Goal: Task Accomplishment & Management: Complete application form

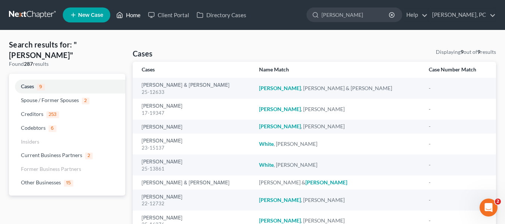
click at [124, 15] on link "Home" at bounding box center [128, 14] width 32 height 13
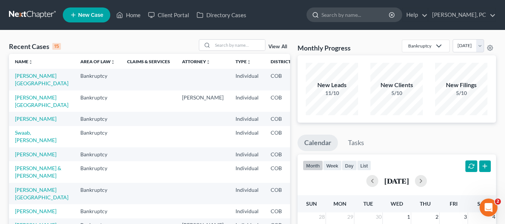
click at [339, 20] on input "search" at bounding box center [355, 15] width 68 height 14
type input "sykes"
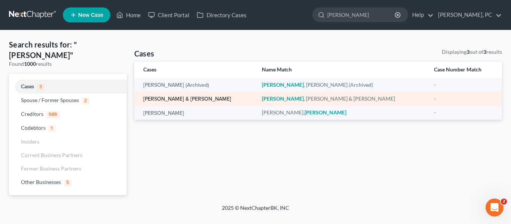
click at [173, 97] on link "[PERSON_NAME] & [PERSON_NAME]" at bounding box center [187, 98] width 88 height 5
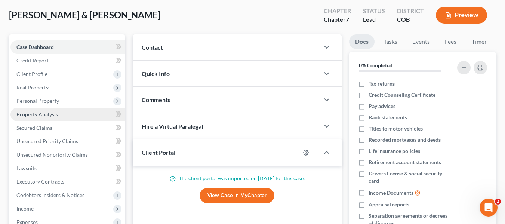
scroll to position [75, 0]
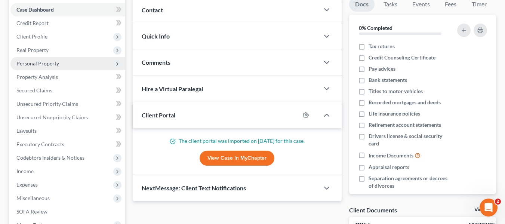
click at [54, 65] on span "Personal Property" at bounding box center [37, 63] width 43 height 6
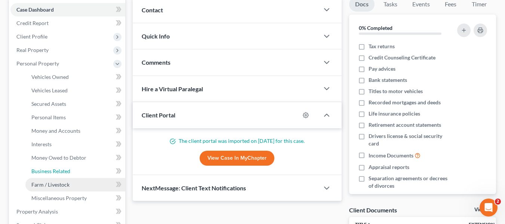
click at [56, 178] on ul "Vehicles Owned Vehicles Leased Machinery and Vehicles Office Related" at bounding box center [67, 137] width 115 height 135
click at [54, 184] on span "Farm / Livestock" at bounding box center [50, 184] width 38 height 6
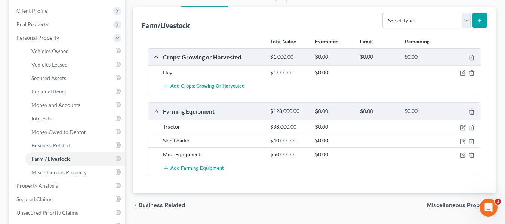
scroll to position [112, 0]
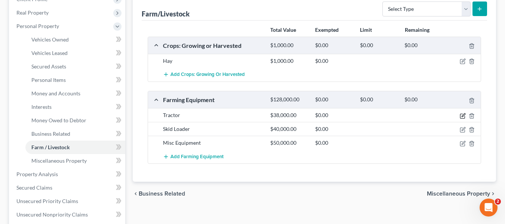
click at [462, 117] on icon "button" at bounding box center [463, 114] width 3 height 3
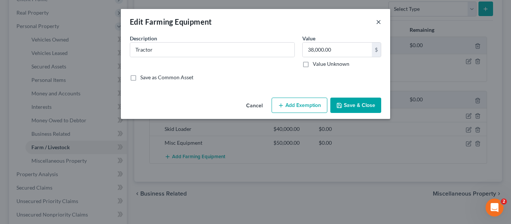
click at [379, 17] on button "×" at bounding box center [378, 21] width 5 height 9
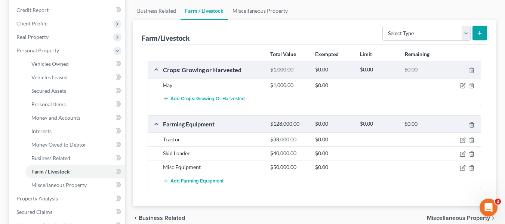
scroll to position [75, 0]
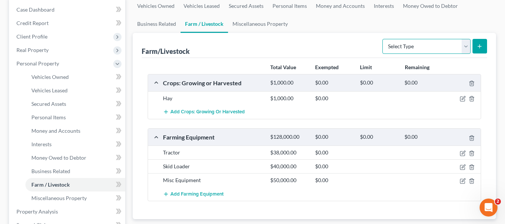
click at [462, 39] on select "Select Type Animals & Livestock Crops: Growing or Harvested Farming Equipment F…" at bounding box center [426, 46] width 88 height 15
select select "farming_equipment"
click at [383, 39] on select "Select Type Animals & Livestock Crops: Growing or Harvested Farming Equipment F…" at bounding box center [426, 46] width 88 height 15
click at [477, 47] on icon "submit" at bounding box center [479, 46] width 6 height 6
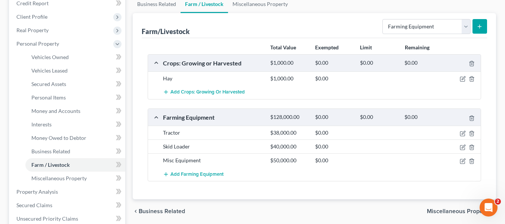
scroll to position [112, 0]
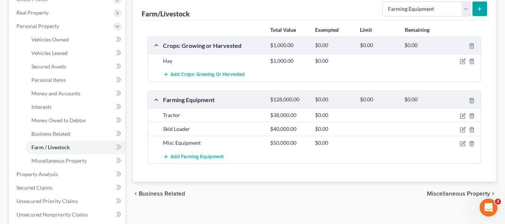
click at [282, 183] on div "chevron_left Business Related Miscellaneous Property chevron_right" at bounding box center [314, 194] width 363 height 24
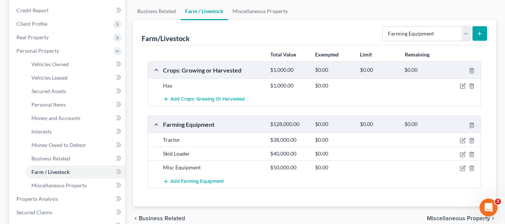
scroll to position [75, 0]
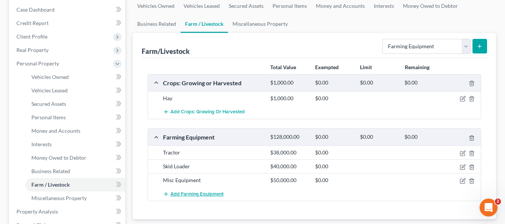
click at [186, 192] on span "Add Farming Equipment" at bounding box center [196, 194] width 53 height 6
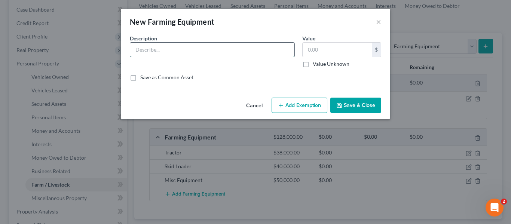
click at [183, 47] on input "text" at bounding box center [212, 50] width 164 height 14
click at [378, 21] on button "×" at bounding box center [378, 21] width 5 height 9
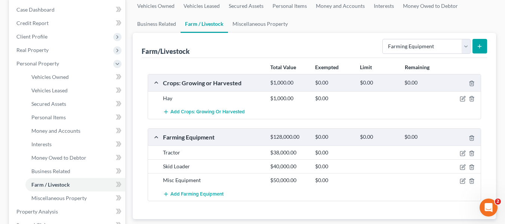
scroll to position [112, 0]
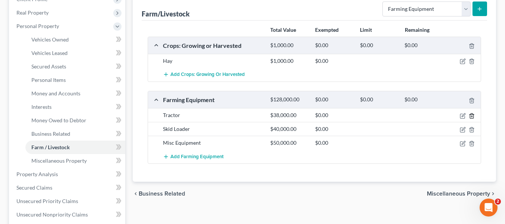
click at [472, 115] on icon "button" at bounding box center [472, 116] width 6 height 6
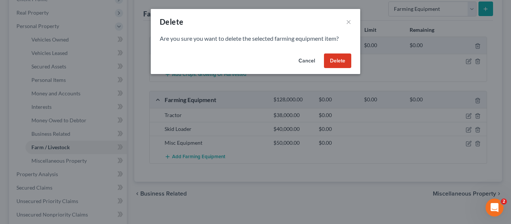
click at [339, 59] on button "Delete" at bounding box center [337, 60] width 27 height 15
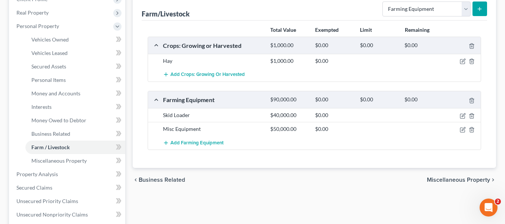
click at [481, 116] on div at bounding box center [463, 114] width 36 height 7
click at [474, 116] on icon "button" at bounding box center [472, 116] width 6 height 6
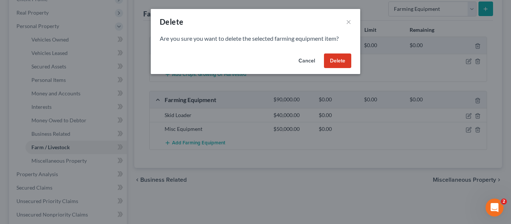
click at [337, 56] on button "Delete" at bounding box center [337, 60] width 27 height 15
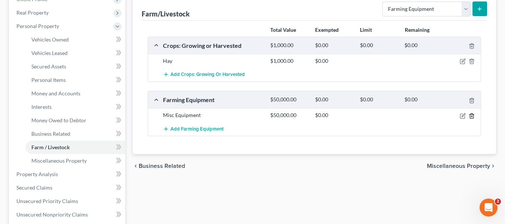
click at [473, 114] on icon "button" at bounding box center [472, 116] width 6 height 6
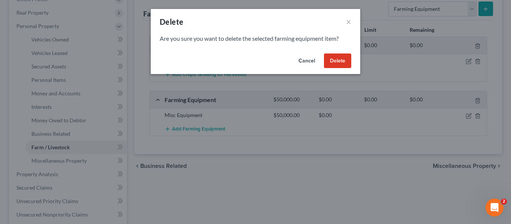
click at [340, 61] on button "Delete" at bounding box center [337, 60] width 27 height 15
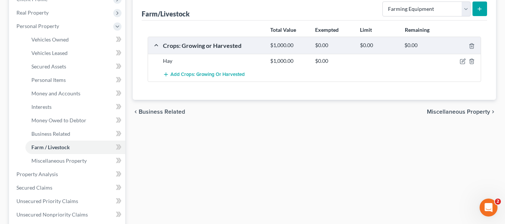
click at [481, 13] on button "submit" at bounding box center [479, 8] width 15 height 15
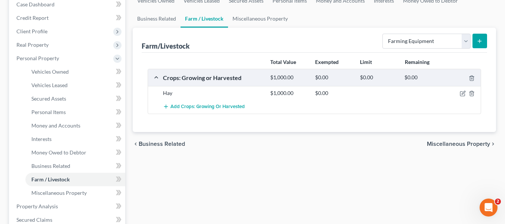
scroll to position [75, 0]
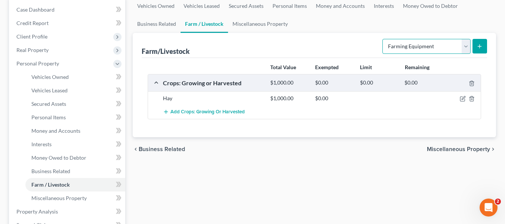
click at [440, 47] on select "Select Type Animals & Livestock Crops: Growing or Harvested Farming Equipment F…" at bounding box center [426, 46] width 88 height 15
click at [383, 39] on select "Select Type Animals & Livestock Crops: Growing or Harvested Farming Equipment F…" at bounding box center [426, 46] width 88 height 15
click at [478, 46] on icon "submit" at bounding box center [479, 46] width 6 height 6
click at [303, 40] on div "Farm/Livestock Select Type Animals & Livestock Crops: Growing or Harvested Farm…" at bounding box center [314, 45] width 345 height 25
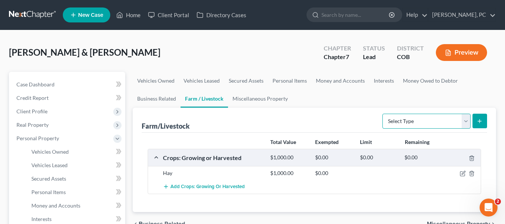
click at [454, 120] on select "Select Type Animals & Livestock Crops: Growing or Harvested Farming Equipment F…" at bounding box center [426, 121] width 88 height 15
select select "farming_equipment"
click at [383, 114] on select "Select Type Animals & Livestock Crops: Growing or Harvested Farming Equipment F…" at bounding box center [426, 121] width 88 height 15
click at [483, 123] on button "submit" at bounding box center [479, 121] width 15 height 15
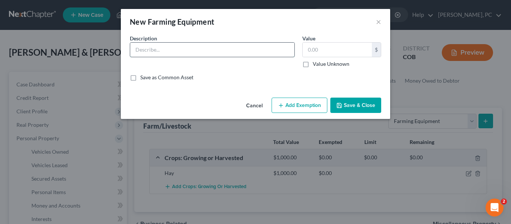
click at [217, 49] on input "text" at bounding box center [212, 50] width 164 height 14
type input "Backhoe - Ford - 5500"
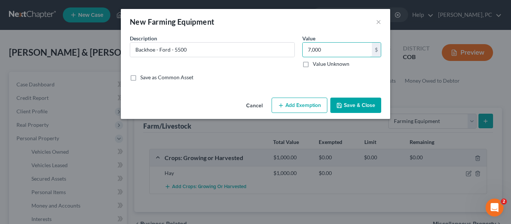
type input "7,000"
click at [350, 108] on button "Save & Close" at bounding box center [355, 106] width 51 height 16
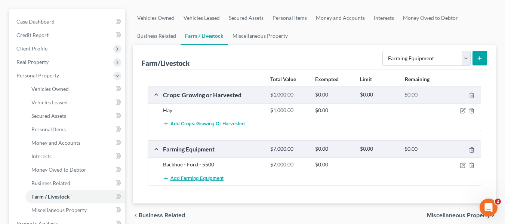
scroll to position [75, 0]
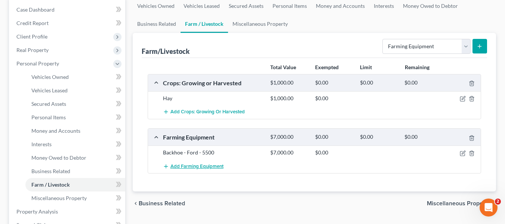
click at [183, 170] on button "Add Farming Equipment" at bounding box center [193, 166] width 61 height 14
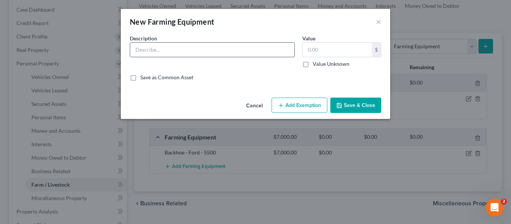
click at [196, 46] on input "text" at bounding box center [212, 50] width 164 height 14
type input "Tractor - Ford - 8N"
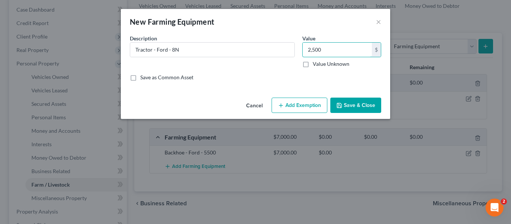
type input "2,500"
click at [352, 104] on button "Save & Close" at bounding box center [355, 106] width 51 height 16
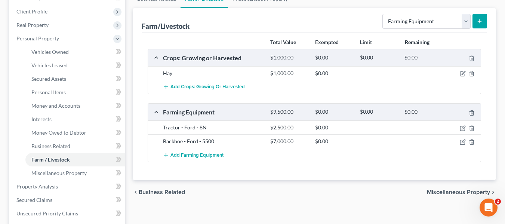
scroll to position [112, 0]
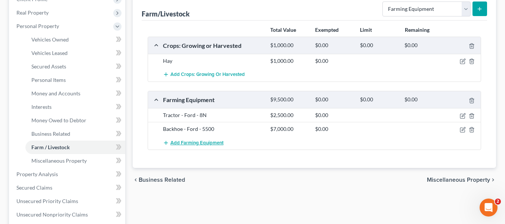
click at [187, 143] on span "Add Farming Equipment" at bounding box center [196, 143] width 53 height 6
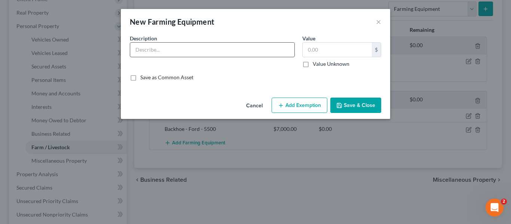
click at [210, 47] on input "text" at bounding box center [212, 50] width 164 height 14
type input "Tractor - Case - 1845"
click at [340, 52] on input "text" at bounding box center [336, 50] width 69 height 14
click at [337, 47] on input "text" at bounding box center [336, 50] width 69 height 14
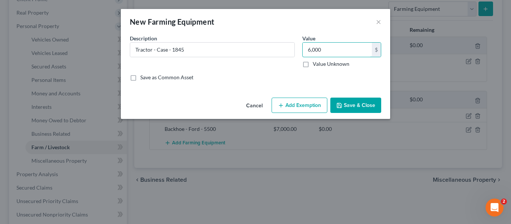
type input "6,000"
click at [333, 31] on div "New Farming Equipment ×" at bounding box center [255, 21] width 269 height 25
click at [357, 99] on button "Save & Close" at bounding box center [355, 106] width 51 height 16
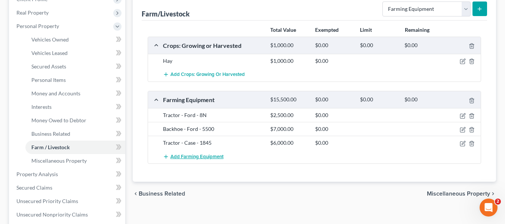
click at [191, 158] on span "Add Farming Equipment" at bounding box center [196, 157] width 53 height 6
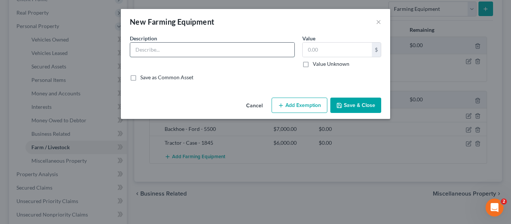
click at [213, 48] on input "text" at bounding box center [212, 50] width 164 height 14
type input "Tractor - Case - 930"
click at [323, 42] on div "$" at bounding box center [341, 49] width 79 height 15
click at [323, 51] on input "text" at bounding box center [336, 50] width 69 height 14
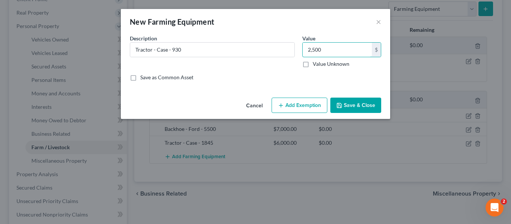
type input "2,500"
click at [313, 27] on div "New Farming Equipment ×" at bounding box center [255, 21] width 269 height 25
click at [347, 107] on button "Save & Close" at bounding box center [355, 106] width 51 height 16
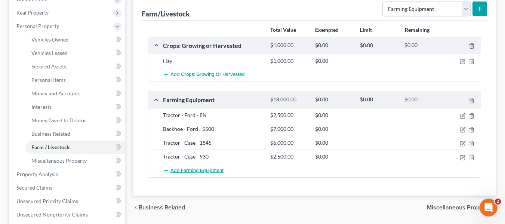
click at [186, 172] on span "Add Farming Equipment" at bounding box center [196, 170] width 53 height 6
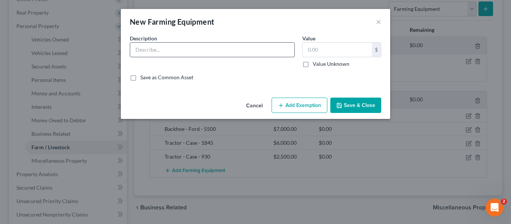
click at [185, 49] on input "text" at bounding box center [212, 50] width 164 height 14
type input "Plow - 2 Bottom"
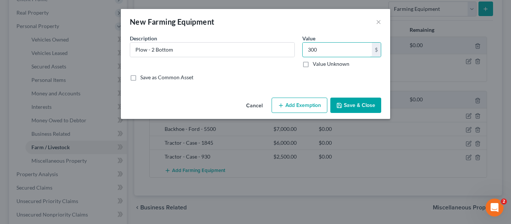
type input "300"
click at [352, 102] on button "Save & Close" at bounding box center [355, 106] width 51 height 16
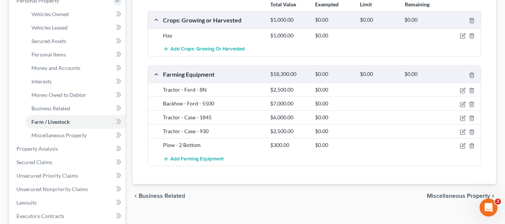
scroll to position [149, 0]
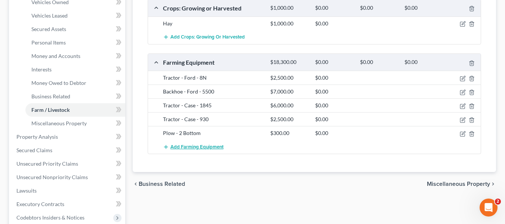
click at [188, 147] on span "Add Farming Equipment" at bounding box center [196, 147] width 53 height 6
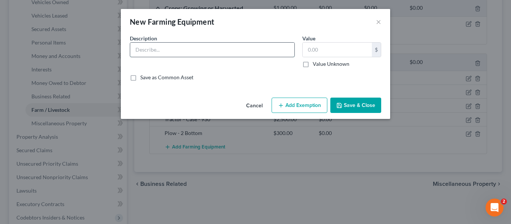
drag, startPoint x: 185, startPoint y: 49, endPoint x: 194, endPoint y: 49, distance: 9.7
click at [185, 49] on input "text" at bounding box center [212, 50] width 164 height 14
type input "Disk"
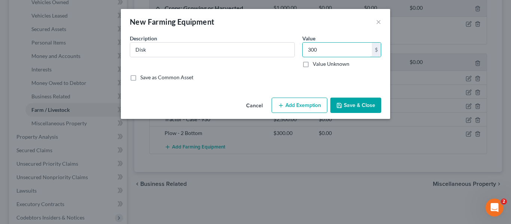
type input "300"
click at [349, 103] on button "Save & Close" at bounding box center [355, 106] width 51 height 16
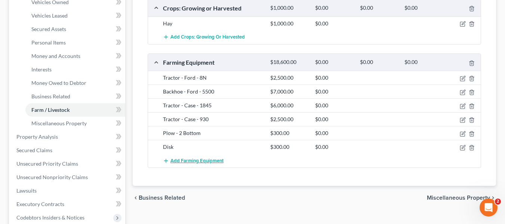
click at [181, 161] on span "Add Farming Equipment" at bounding box center [196, 161] width 53 height 6
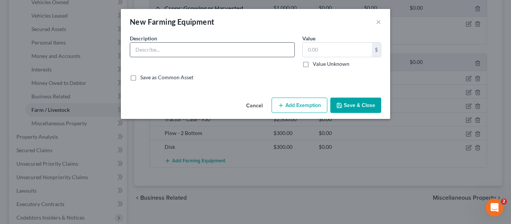
click at [213, 55] on input "text" at bounding box center [212, 50] width 164 height 14
type input "Disk"
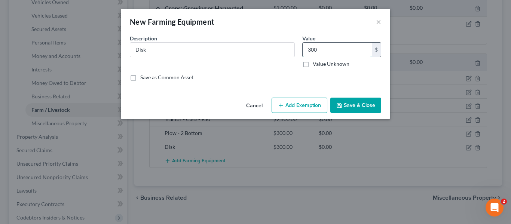
click at [331, 50] on input "300" at bounding box center [336, 50] width 69 height 14
type input "1,000"
click at [357, 104] on button "Save & Close" at bounding box center [355, 106] width 51 height 16
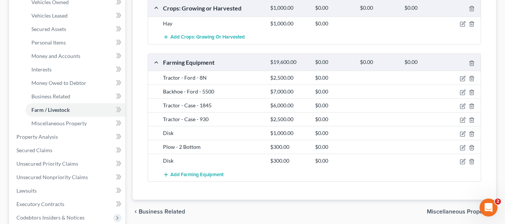
click at [262, 209] on div "chevron_left Business Related Miscellaneous Property chevron_right" at bounding box center [314, 212] width 363 height 24
click at [182, 172] on span "Add Farming Equipment" at bounding box center [196, 175] width 53 height 6
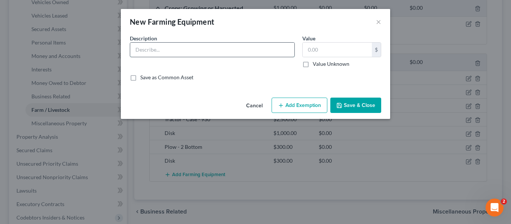
click at [254, 52] on input "text" at bounding box center [212, 50] width 164 height 14
type input "Spring Tooth"
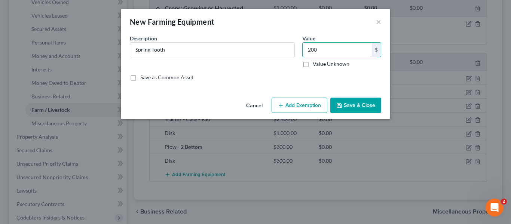
type input "200"
click at [366, 100] on button "Save & Close" at bounding box center [355, 106] width 51 height 16
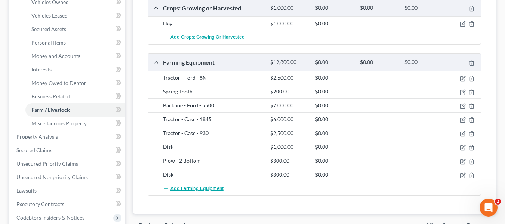
click at [195, 189] on span "Add Farming Equipment" at bounding box center [196, 188] width 53 height 6
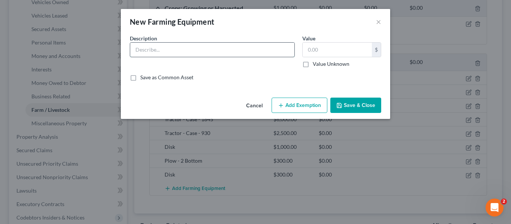
click at [200, 55] on input "text" at bounding box center [212, 50] width 164 height 14
type input "Spring Tooth"
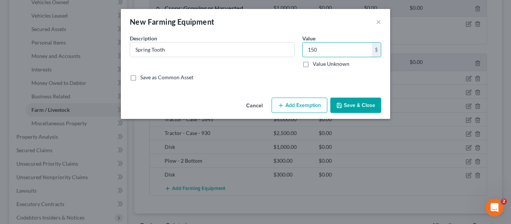
type input "150"
click at [354, 105] on button "Save & Close" at bounding box center [355, 106] width 51 height 16
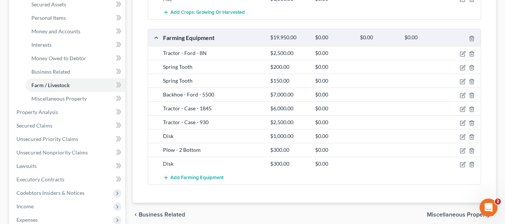
scroll to position [187, 0]
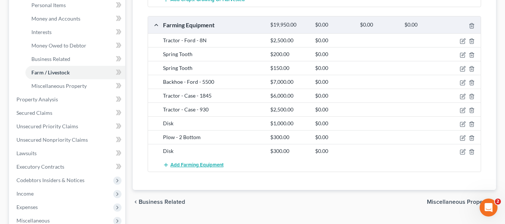
click at [192, 161] on button "Add Farming Equipment" at bounding box center [193, 165] width 61 height 14
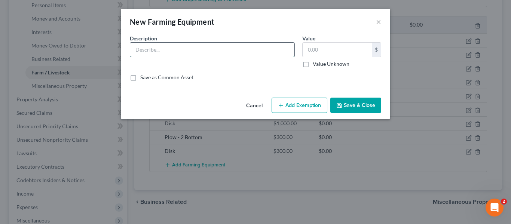
click at [184, 43] on input "text" at bounding box center [212, 50] width 164 height 14
type input "Furrower - 2 Row"
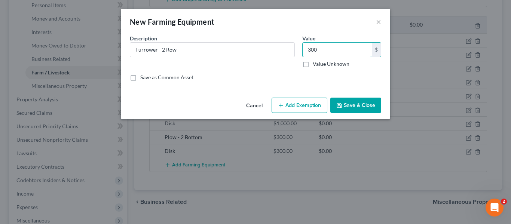
type input "300"
click at [362, 102] on button "Save & Close" at bounding box center [355, 106] width 51 height 16
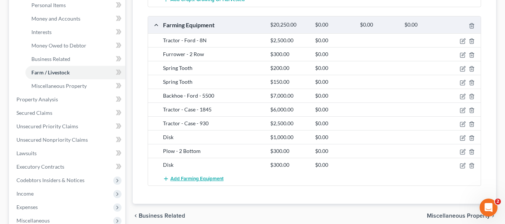
click at [173, 176] on span "Add Farming Equipment" at bounding box center [196, 179] width 53 height 6
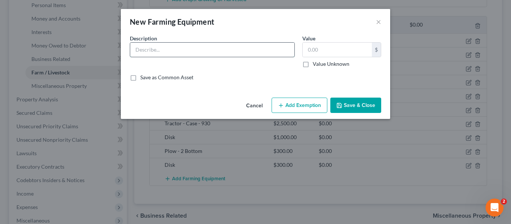
click at [203, 49] on input "text" at bounding box center [212, 50] width 164 height 14
type input "Tractor - Case - 811"
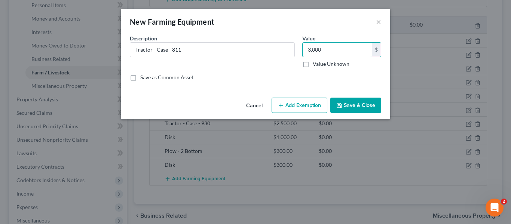
type input "3,000"
click at [356, 104] on button "Save & Close" at bounding box center [355, 106] width 51 height 16
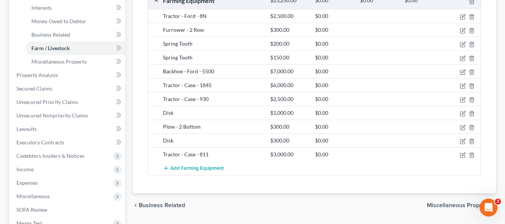
scroll to position [224, 0]
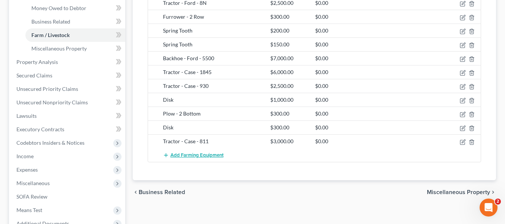
click at [195, 152] on span "Add Farming Equipment" at bounding box center [196, 155] width 53 height 6
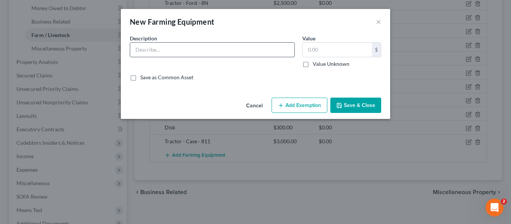
click at [180, 53] on input "text" at bounding box center [212, 50] width 164 height 14
type input "Calf Chute"
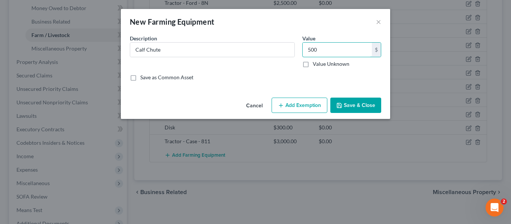
type input "500"
click at [352, 99] on button "Save & Close" at bounding box center [355, 106] width 51 height 16
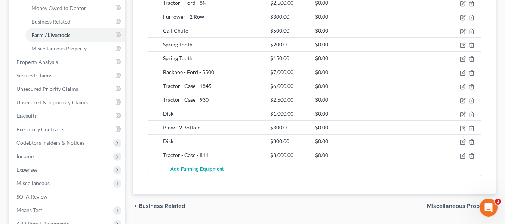
click at [241, 192] on div "Total Value Exempted Limit Remaining Crops: Growing or Harvested $1,000.00 $0.0…" at bounding box center [314, 51] width 345 height 286
click at [185, 170] on span "Add Farming Equipment" at bounding box center [196, 169] width 53 height 6
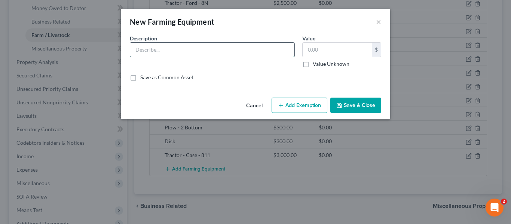
click at [236, 52] on input "text" at bounding box center [212, 50] width 164 height 14
type input "Cow Chute"
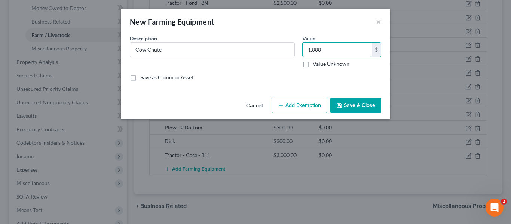
type input "1,000"
click at [366, 101] on button "Save & Close" at bounding box center [355, 106] width 51 height 16
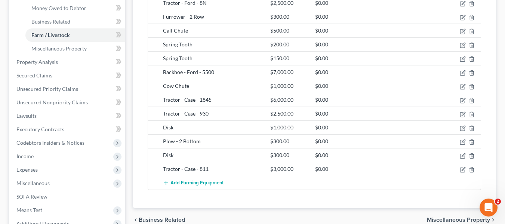
click at [197, 181] on span "Add Farming Equipment" at bounding box center [196, 183] width 53 height 6
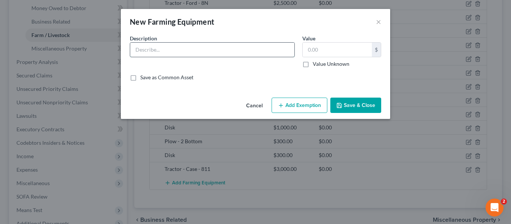
click at [205, 52] on input "text" at bounding box center [212, 50] width 164 height 14
type input "Livestock Trailer"
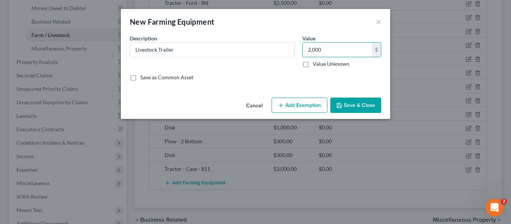
type input "2,000"
click at [352, 107] on button "Save & Close" at bounding box center [355, 106] width 51 height 16
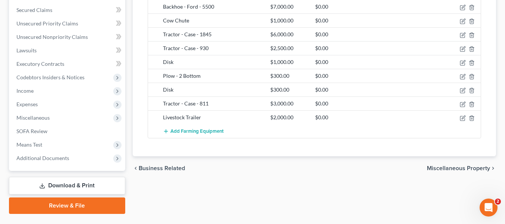
scroll to position [299, 0]
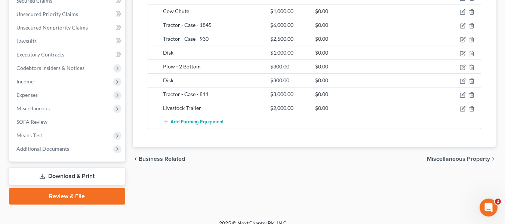
click at [185, 120] on span "Add Farming Equipment" at bounding box center [196, 122] width 53 height 6
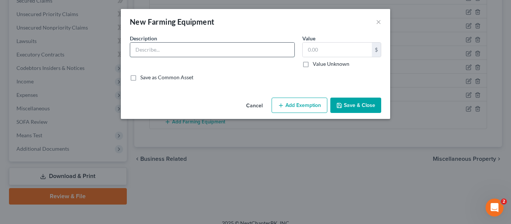
click at [217, 53] on input "text" at bounding box center [212, 50] width 164 height 14
type input "Livestock Trailer"
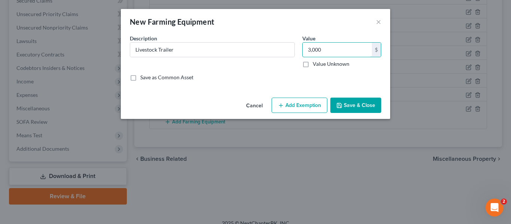
type input "3,000"
click at [349, 105] on button "Save & Close" at bounding box center [355, 106] width 51 height 16
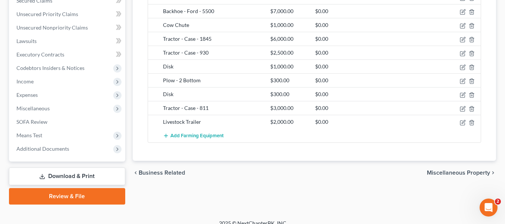
click at [238, 166] on div "chevron_left Business Related Miscellaneous Property chevron_right" at bounding box center [314, 173] width 363 height 24
click at [192, 131] on button "Add Farming Equipment" at bounding box center [193, 136] width 61 height 14
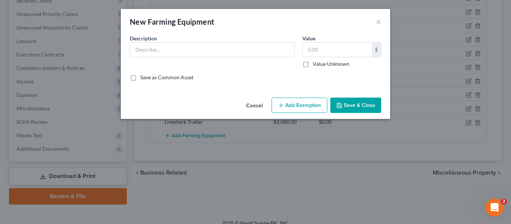
drag, startPoint x: 205, startPoint y: 40, endPoint x: 199, endPoint y: 57, distance: 18.1
click at [200, 52] on div "Description *" at bounding box center [212, 50] width 172 height 33
click at [200, 52] on input "text" at bounding box center [212, 50] width 164 height 14
type input "Grain Roller #1"
type input "250"
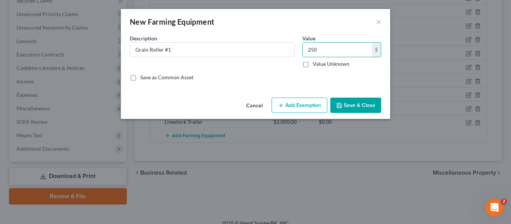
click at [370, 103] on button "Save & Close" at bounding box center [355, 106] width 51 height 16
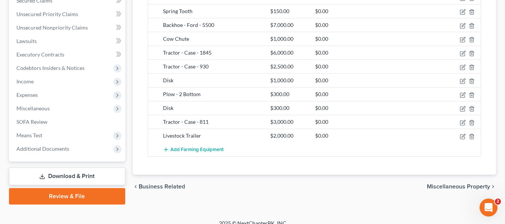
click at [261, 188] on div "chevron_left Business Related Miscellaneous Property chevron_right" at bounding box center [314, 187] width 363 height 24
click at [196, 150] on span "Add Farming Equipment" at bounding box center [196, 150] width 53 height 6
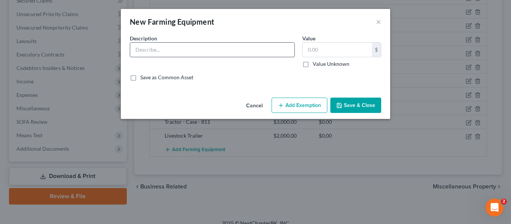
click at [215, 52] on input "text" at bounding box center [212, 50] width 164 height 14
type input "Farm Hand"
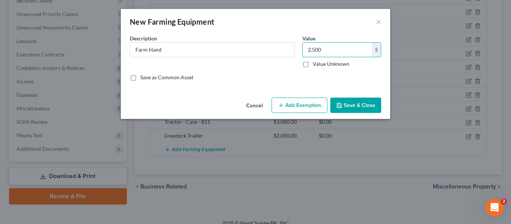
type input "2,500"
click at [340, 106] on icon "button" at bounding box center [339, 105] width 6 height 6
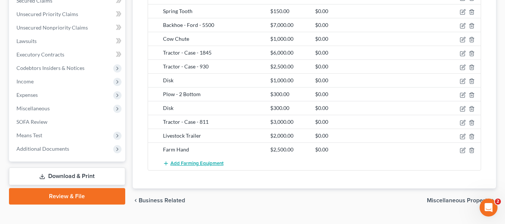
click at [193, 163] on span "Add Farming Equipment" at bounding box center [196, 163] width 53 height 6
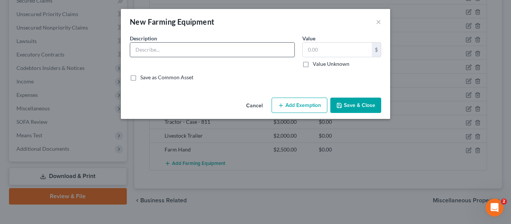
click at [196, 50] on input "text" at bounding box center [212, 50] width 164 height 14
type input "Hay Grinder"
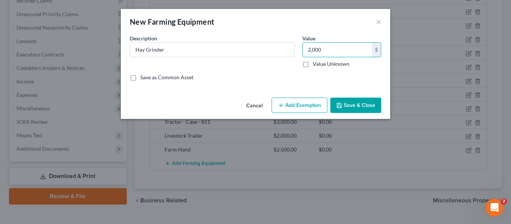
type input "2,000"
click at [342, 104] on icon "button" at bounding box center [339, 105] width 6 height 6
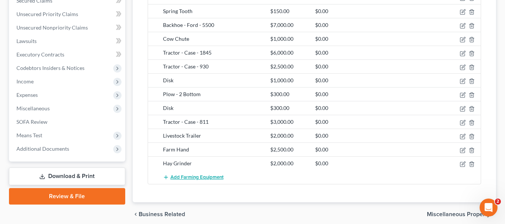
click at [199, 176] on span "Add Farming Equipment" at bounding box center [196, 177] width 53 height 6
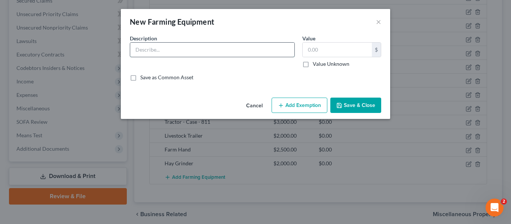
click at [193, 48] on input "text" at bounding box center [212, 50] width 164 height 14
type input "Grain Bin #1"
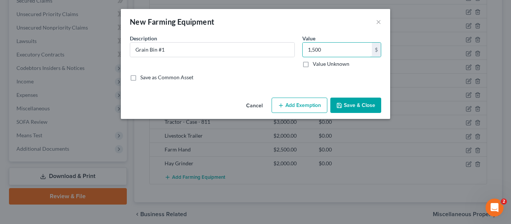
type input "1,500"
click at [370, 105] on button "Save & Close" at bounding box center [355, 106] width 51 height 16
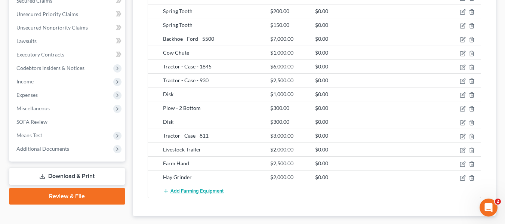
click at [183, 186] on button "Add Farming Equipment" at bounding box center [193, 191] width 61 height 14
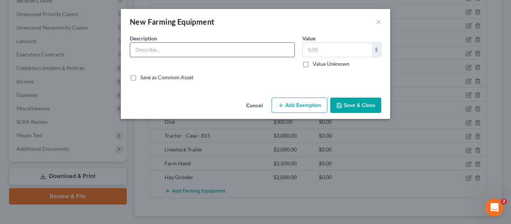
click at [191, 50] on input "text" at bounding box center [212, 50] width 164 height 14
type input "Grain Bin #2"
click at [349, 51] on input "text" at bounding box center [336, 50] width 69 height 14
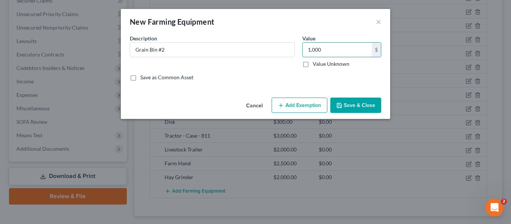
type input "1,000"
click at [350, 108] on button "Save & Close" at bounding box center [355, 106] width 51 height 16
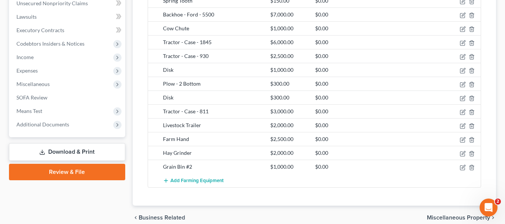
scroll to position [336, 0]
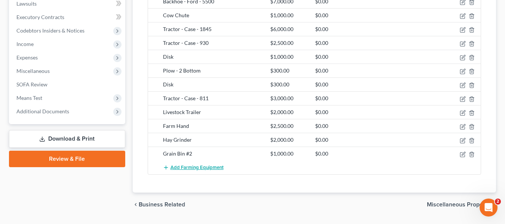
click at [183, 168] on span "Add Farming Equipment" at bounding box center [196, 167] width 53 height 6
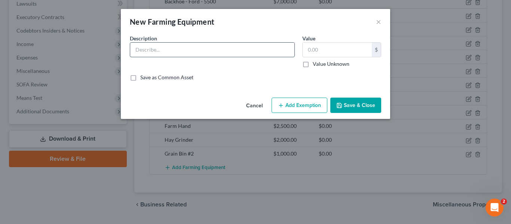
click at [185, 50] on input "text" at bounding box center [212, 50] width 164 height 14
type input "Grain Bin #3"
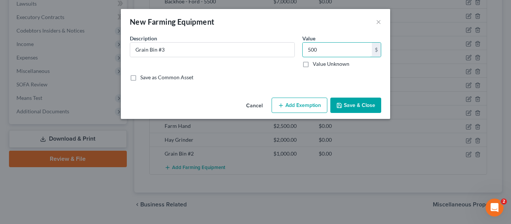
type input "500"
click at [361, 105] on button "Save & Close" at bounding box center [355, 106] width 51 height 16
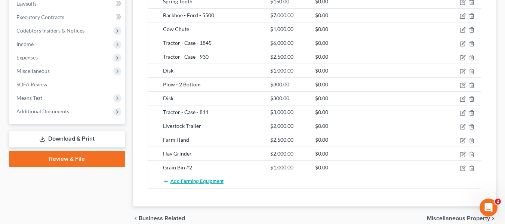
click at [183, 180] on span "Add Farming Equipment" at bounding box center [196, 181] width 53 height 6
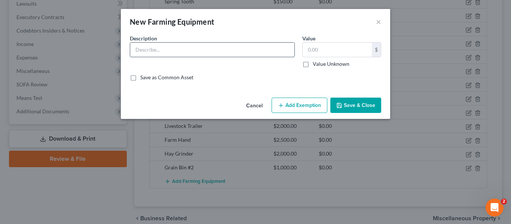
click at [206, 49] on input "text" at bounding box center [212, 50] width 164 height 14
type input "Tool Bar"
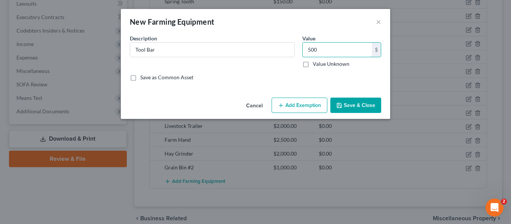
type input "500"
click at [348, 102] on button "Save & Close" at bounding box center [355, 106] width 51 height 16
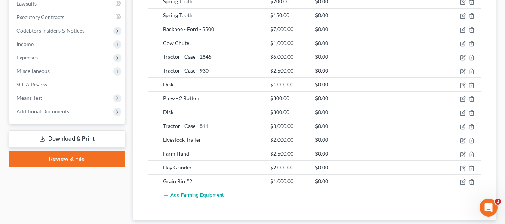
click at [181, 195] on span "Add Farming Equipment" at bounding box center [196, 195] width 53 height 6
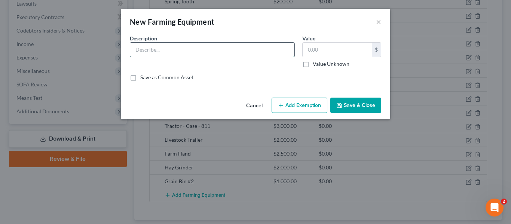
click at [220, 53] on input "text" at bounding box center [212, 50] width 164 height 14
type input "Swather - [GEOGRAPHIC_DATA] - 14'"
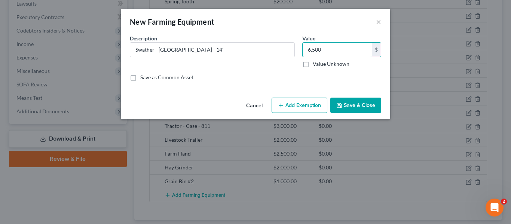
type input "6,500"
click at [353, 102] on button "Save & Close" at bounding box center [355, 106] width 51 height 16
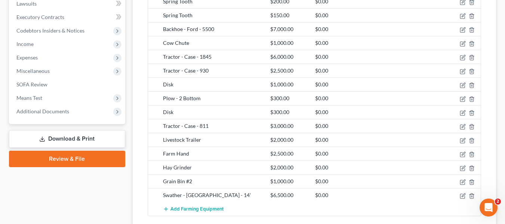
scroll to position [374, 0]
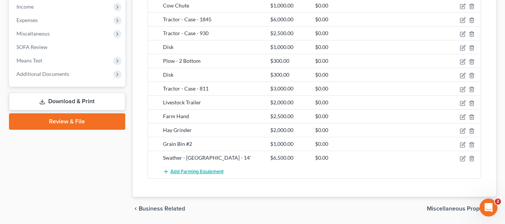
click at [181, 169] on span "Add Farming Equipment" at bounding box center [196, 172] width 53 height 6
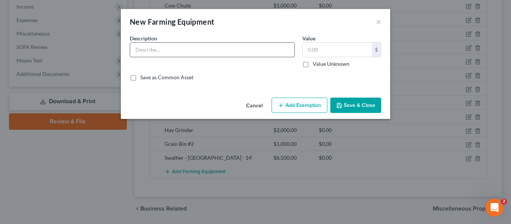
click at [223, 50] on input "text" at bounding box center [212, 50] width 164 height 14
type input "Swather - [PERSON_NAME] - 14'"
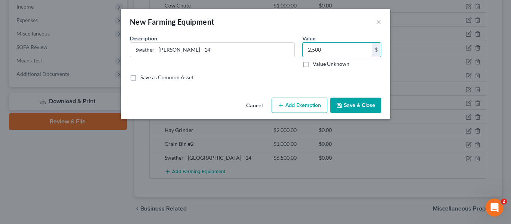
type input "2,500"
click at [345, 107] on button "Save & Close" at bounding box center [355, 106] width 51 height 16
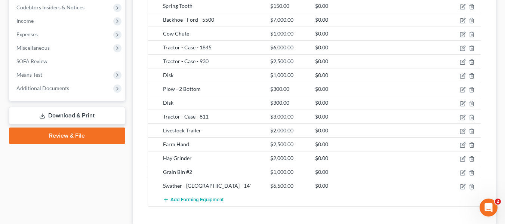
scroll to position [375, 0]
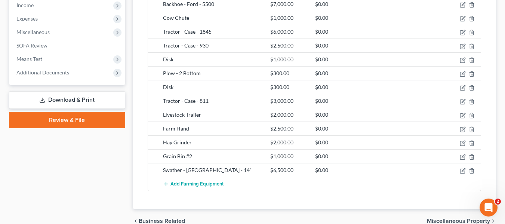
click at [198, 182] on span "Add Farming Equipment" at bounding box center [196, 184] width 53 height 6
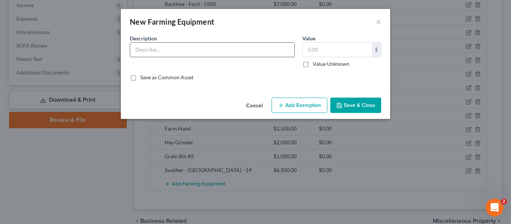
click at [233, 54] on input "text" at bounding box center [212, 50] width 164 height 14
click at [246, 52] on input "Grain Auger" at bounding box center [212, 50] width 164 height 14
type input "Grain Auger #1"
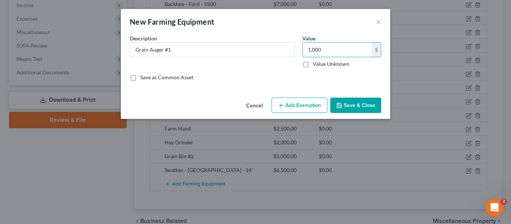
type input "1,000"
click at [358, 107] on button "Save & Close" at bounding box center [355, 106] width 51 height 16
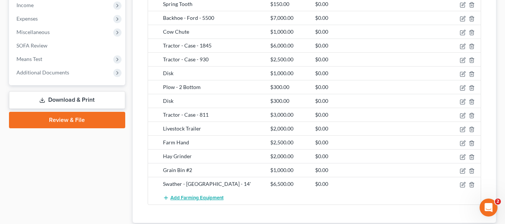
click at [187, 197] on span "Add Farming Equipment" at bounding box center [196, 198] width 53 height 6
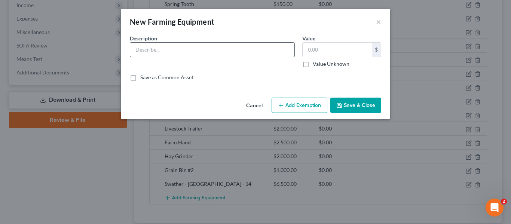
click at [213, 51] on input "text" at bounding box center [212, 50] width 164 height 14
type input "Grain Auger #2"
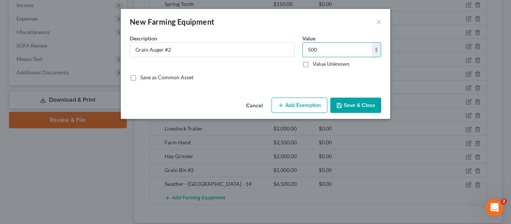
type input "500"
click at [366, 95] on div "Cancel Add Exemption Save & Close" at bounding box center [255, 107] width 269 height 25
click at [366, 102] on button "Save & Close" at bounding box center [355, 106] width 51 height 16
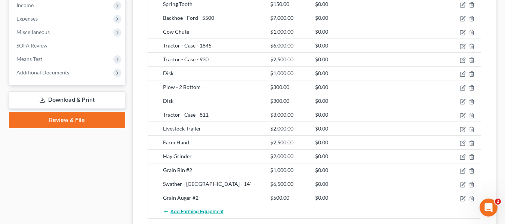
click at [195, 212] on span "Add Farming Equipment" at bounding box center [196, 212] width 53 height 6
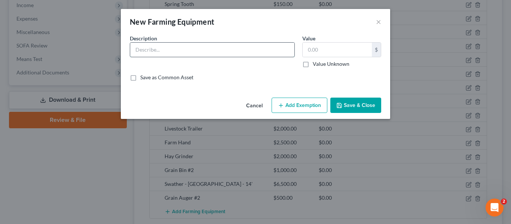
click at [200, 53] on input "text" at bounding box center [212, 50] width 164 height 14
type input "Grain Auger #3"
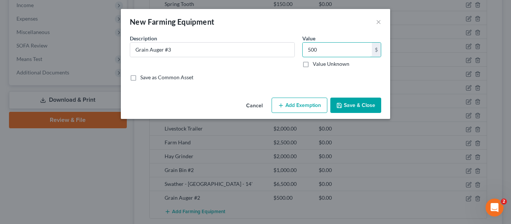
type input "500"
click at [365, 102] on button "Save & Close" at bounding box center [355, 106] width 51 height 16
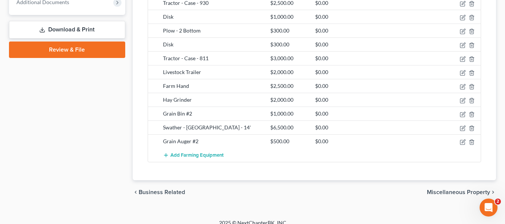
scroll to position [450, 0]
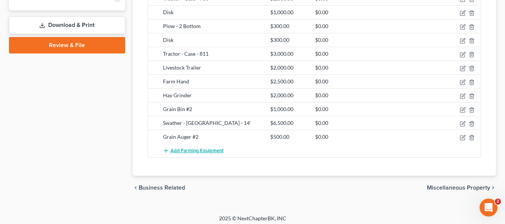
click at [191, 146] on button "Add Farming Equipment" at bounding box center [193, 151] width 61 height 14
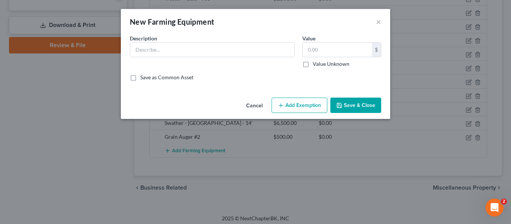
click at [259, 106] on button "Cancel" at bounding box center [254, 105] width 28 height 15
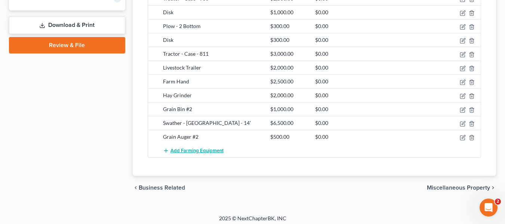
click at [182, 149] on span "Add Farming Equipment" at bounding box center [196, 151] width 53 height 6
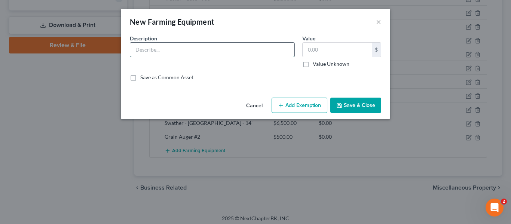
click at [200, 44] on input "text" at bounding box center [212, 50] width 164 height 14
type input "Grain Auger #4"
click at [329, 49] on input "text" at bounding box center [336, 50] width 69 height 14
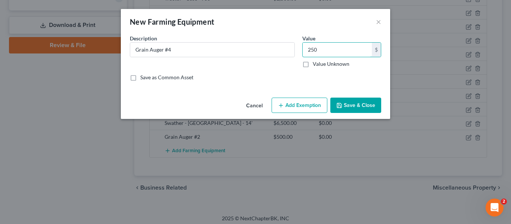
type input "250"
click at [361, 108] on button "Save & Close" at bounding box center [355, 106] width 51 height 16
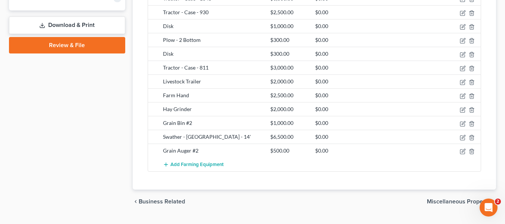
click at [189, 166] on span "Add Farming Equipment" at bounding box center [196, 164] width 53 height 6
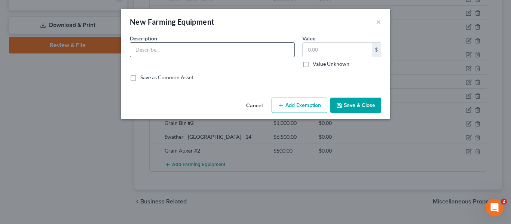
click at [197, 46] on input "text" at bounding box center [212, 50] width 164 height 14
type input "Grain Auger #5"
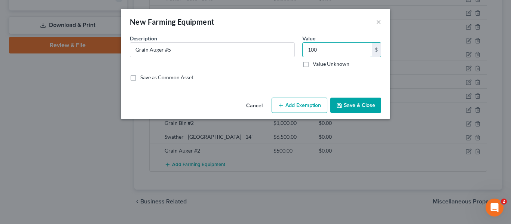
type input "100"
click at [351, 105] on button "Save & Close" at bounding box center [355, 106] width 51 height 16
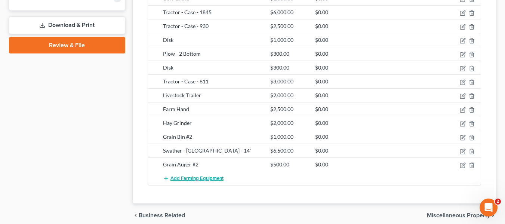
click at [179, 178] on span "Add Farming Equipment" at bounding box center [196, 178] width 53 height 6
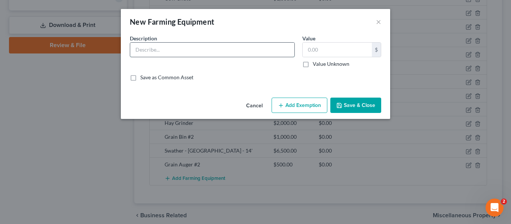
click at [207, 46] on input "text" at bounding box center [212, 50] width 164 height 14
type input "Feed Mixer"
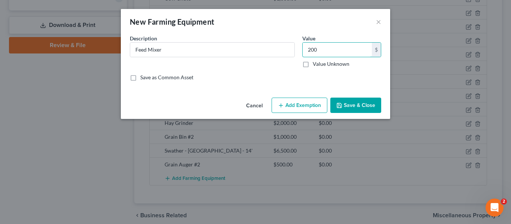
type input "200"
click at [348, 108] on button "Save & Close" at bounding box center [355, 106] width 51 height 16
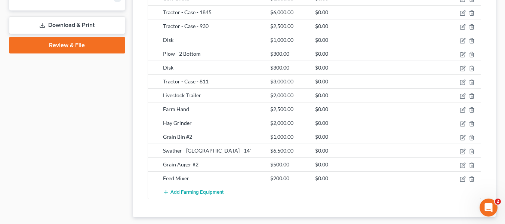
click at [178, 194] on span "Add Farming Equipment" at bounding box center [196, 192] width 53 height 6
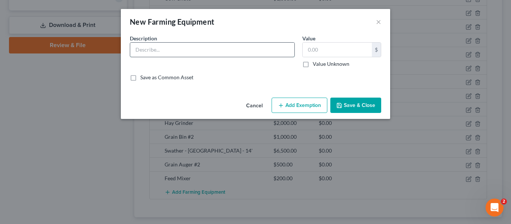
click at [169, 52] on input "text" at bounding box center [212, 50] width 164 height 14
type input "Grain Roller #2"
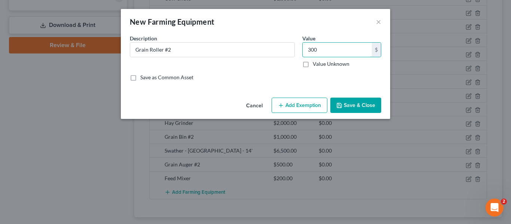
type input "300"
click at [357, 105] on button "Save & Close" at bounding box center [355, 106] width 51 height 16
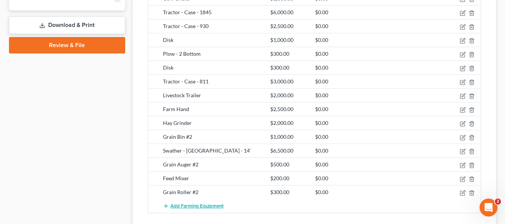
click at [197, 200] on button "Add Farming Equipment" at bounding box center [193, 206] width 61 height 14
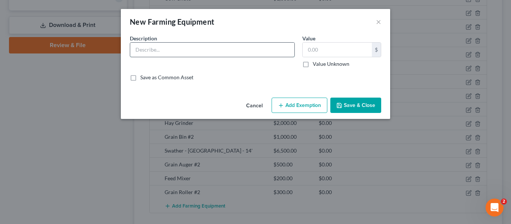
click at [208, 50] on input "text" at bounding box center [212, 50] width 164 height 14
type input "Trencher"
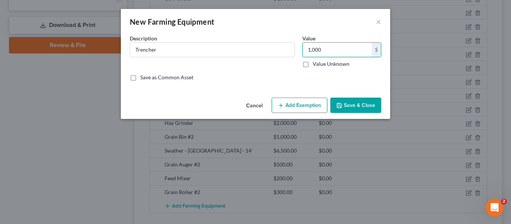
type input "1,000"
click at [368, 104] on button "Save & Close" at bounding box center [355, 106] width 51 height 16
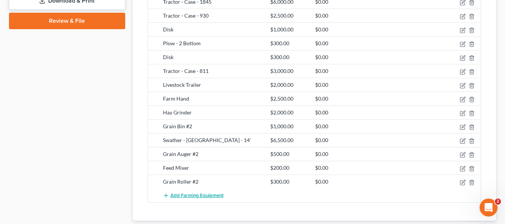
scroll to position [487, 0]
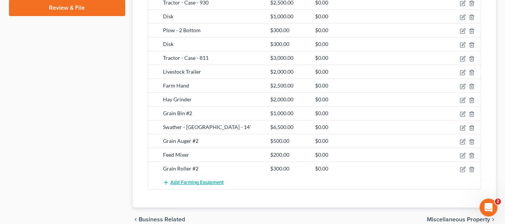
click at [191, 184] on span "Add Farming Equipment" at bounding box center [196, 182] width 53 height 6
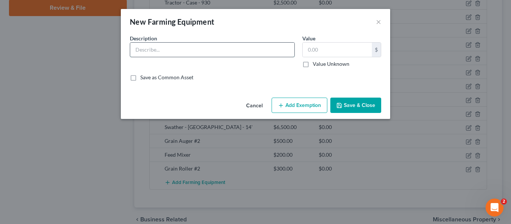
click at [198, 43] on input "text" at bounding box center [212, 50] width 164 height 14
type input "Skid Loader Auger"
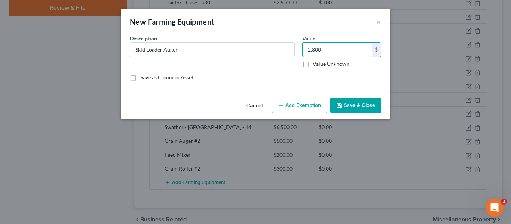
type input "2,800"
click at [351, 103] on button "Save & Close" at bounding box center [355, 106] width 51 height 16
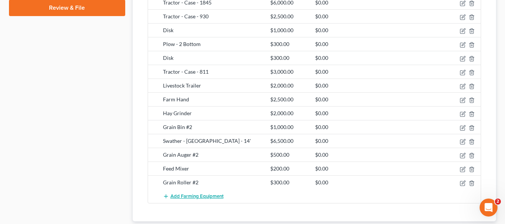
click at [185, 194] on span "Add Farming Equipment" at bounding box center [196, 196] width 53 height 6
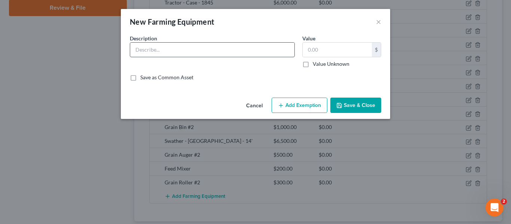
click at [198, 55] on input "text" at bounding box center [212, 50] width 164 height 14
type input "Post Puller Attachment"
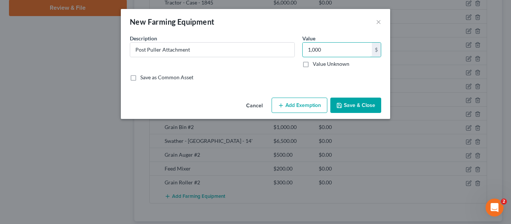
type input "1,000"
click at [355, 106] on button "Save & Close" at bounding box center [355, 106] width 51 height 16
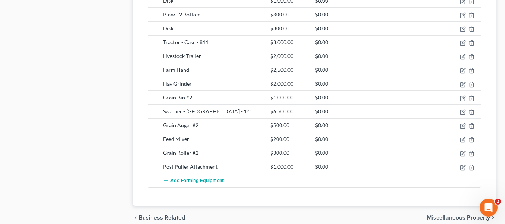
scroll to position [551, 0]
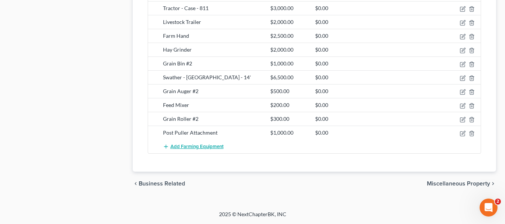
click at [198, 145] on span "Add Farming Equipment" at bounding box center [196, 147] width 53 height 6
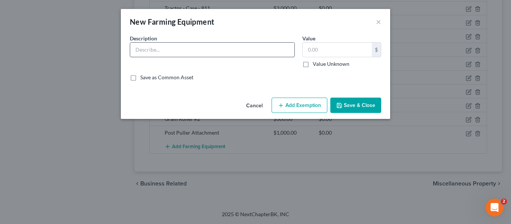
click at [165, 47] on input "text" at bounding box center [212, 50] width 164 height 14
type input "Planter"
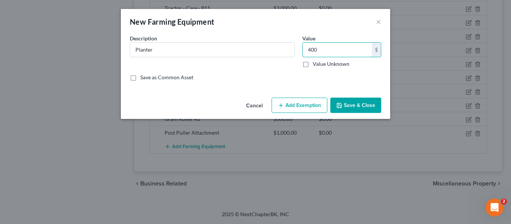
type input "400"
click at [352, 106] on button "Save & Close" at bounding box center [355, 106] width 51 height 16
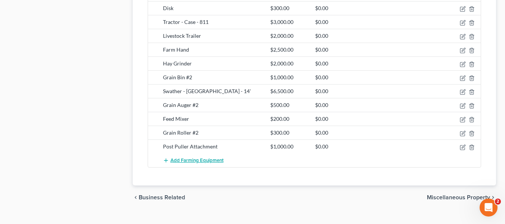
click at [194, 162] on span "Add Farming Equipment" at bounding box center [196, 160] width 53 height 6
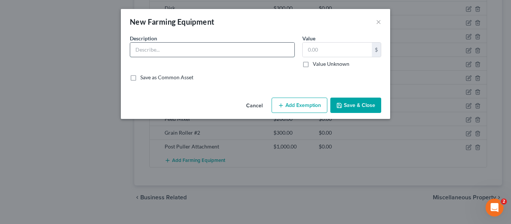
click at [194, 52] on input "text" at bounding box center [212, 50] width 164 height 14
type input "Back Blade"
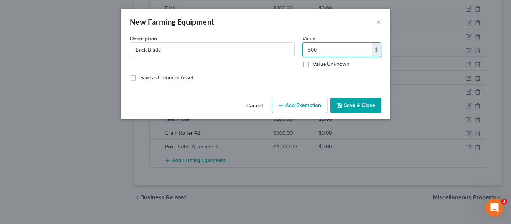
type input "500"
click at [355, 104] on button "Save & Close" at bounding box center [355, 106] width 51 height 16
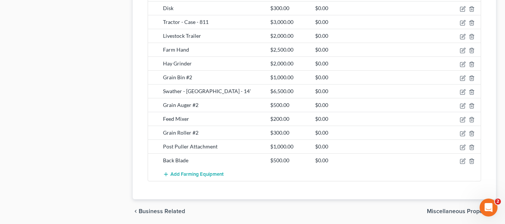
click at [190, 176] on span "Add Farming Equipment" at bounding box center [196, 174] width 53 height 6
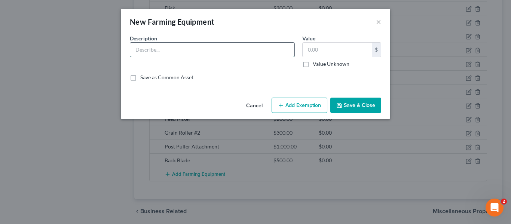
click at [205, 46] on input "text" at bounding box center [212, 50] width 164 height 14
type input "Auger Attachment #2"
click at [311, 48] on input "text" at bounding box center [336, 50] width 69 height 14
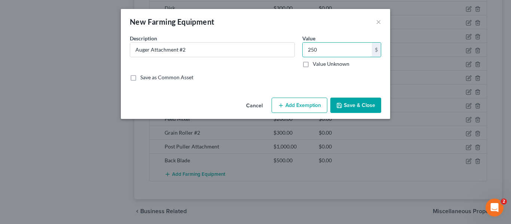
type input "250"
click at [358, 107] on button "Save & Close" at bounding box center [355, 106] width 51 height 16
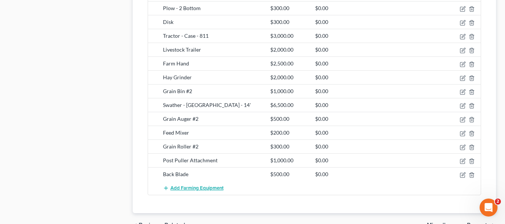
click at [181, 188] on span "Add Farming Equipment" at bounding box center [196, 188] width 53 height 6
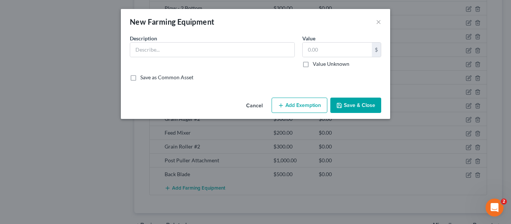
click at [191, 58] on div "Description *" at bounding box center [212, 50] width 172 height 33
click at [191, 52] on input "text" at bounding box center [212, 50] width 164 height 14
type input "Man Lift"
type input "2,500"
click at [361, 85] on div "An exemption set must first be selected from the Filing Information section. Co…" at bounding box center [255, 64] width 269 height 60
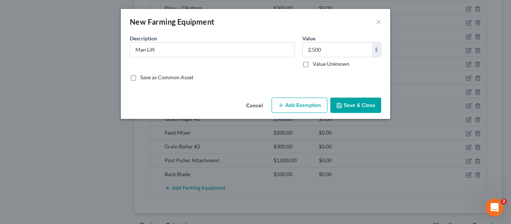
click at [359, 105] on button "Save & Close" at bounding box center [355, 106] width 51 height 16
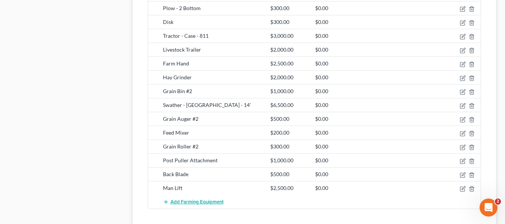
click at [175, 201] on span "Add Farming Equipment" at bounding box center [196, 202] width 53 height 6
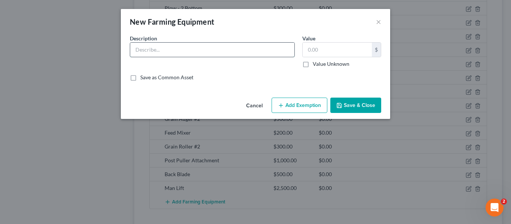
click at [198, 45] on input "text" at bounding box center [212, 50] width 164 height 14
type input "Row Corragator"
click at [339, 48] on input "text" at bounding box center [336, 50] width 69 height 14
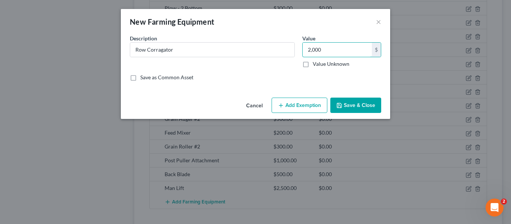
type input "2,000"
click at [350, 103] on button "Save & Close" at bounding box center [355, 106] width 51 height 16
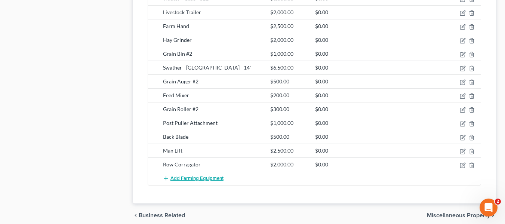
click at [186, 179] on span "Add Farming Equipment" at bounding box center [196, 178] width 53 height 6
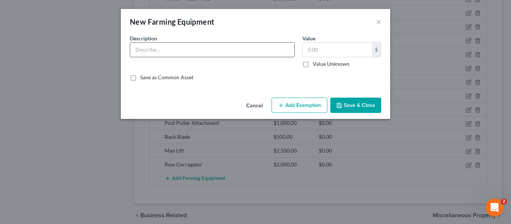
click at [184, 52] on input "text" at bounding box center [212, 50] width 164 height 14
type input "Tractor - 9N"
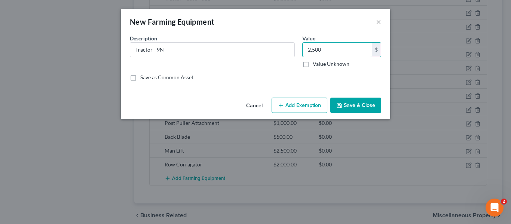
type input "2,500"
click at [357, 105] on button "Save & Close" at bounding box center [355, 106] width 51 height 16
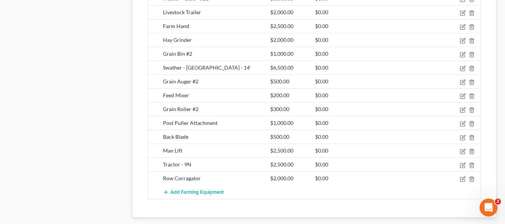
click at [203, 189] on button "Add Farming Equipment" at bounding box center [193, 192] width 61 height 14
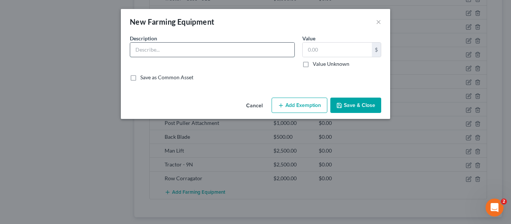
click at [227, 52] on input "text" at bounding box center [212, 50] width 164 height 14
type input "Grain Bin #4"
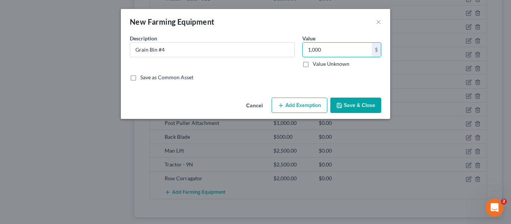
type input "1,000"
click at [350, 104] on button "Save & Close" at bounding box center [355, 106] width 51 height 16
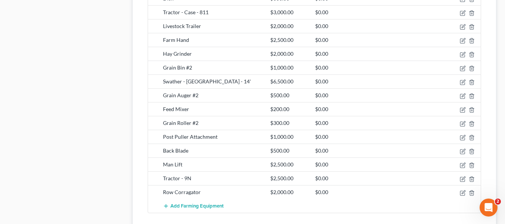
scroll to position [626, 0]
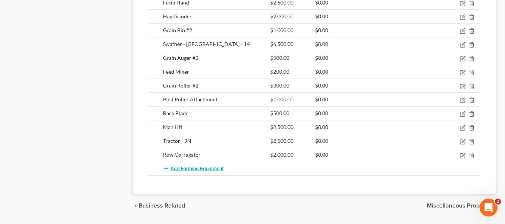
click at [204, 168] on span "Add Farming Equipment" at bounding box center [196, 169] width 53 height 6
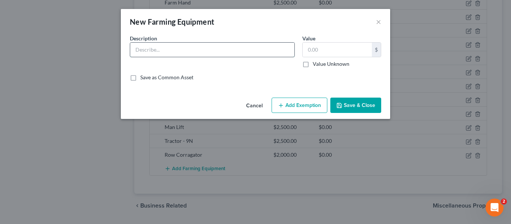
click at [231, 49] on input "text" at bounding box center [212, 50] width 164 height 14
type input "Hog Feeders"
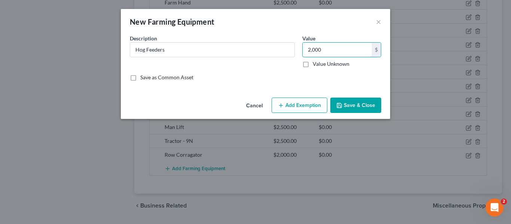
type input "2,000"
click at [352, 111] on button "Save & Close" at bounding box center [355, 106] width 51 height 16
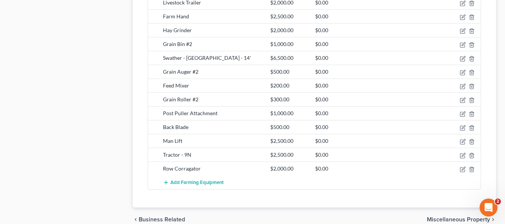
click at [201, 179] on span "Add Farming Equipment" at bounding box center [196, 182] width 53 height 6
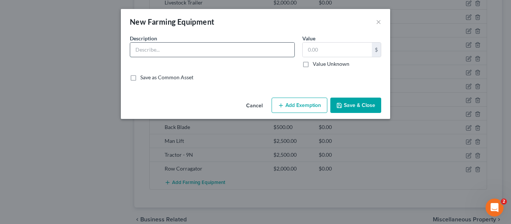
click at [211, 49] on input "text" at bounding box center [212, 50] width 164 height 14
type input "Bale Grapple"
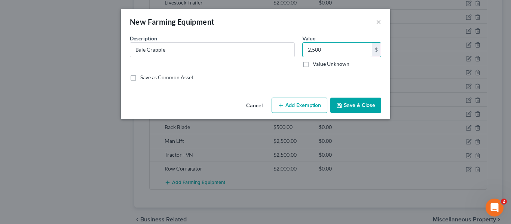
type input "2,500"
click at [363, 102] on button "Save & Close" at bounding box center [355, 106] width 51 height 16
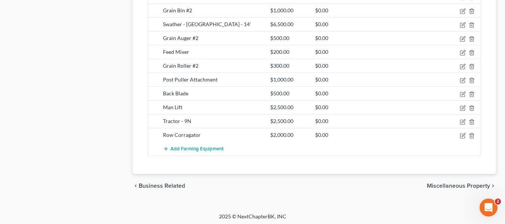
scroll to position [675, 0]
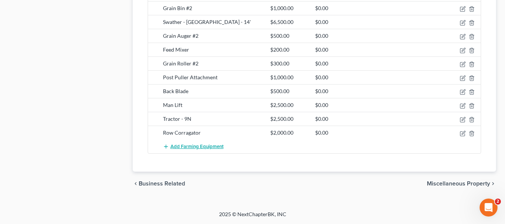
click at [178, 143] on button "Add Farming Equipment" at bounding box center [193, 146] width 61 height 14
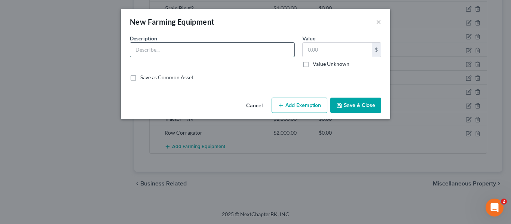
click at [195, 56] on input "text" at bounding box center [212, 50] width 164 height 14
type input "T"
type input "Rake"
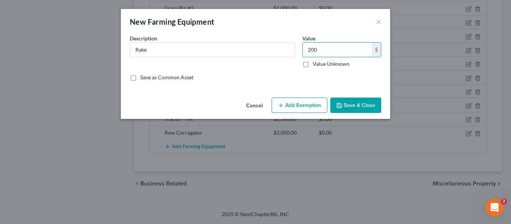
type input "200"
click at [360, 101] on button "Save & Close" at bounding box center [355, 106] width 51 height 16
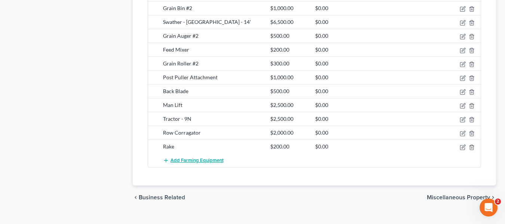
click at [175, 156] on button "Add Farming Equipment" at bounding box center [193, 160] width 61 height 14
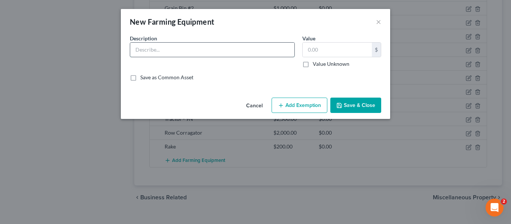
click at [187, 50] on input "text" at bounding box center [212, 50] width 164 height 14
type input "Baler - [PERSON_NAME] - 24T"
click at [356, 103] on button "Save & Close" at bounding box center [355, 106] width 51 height 16
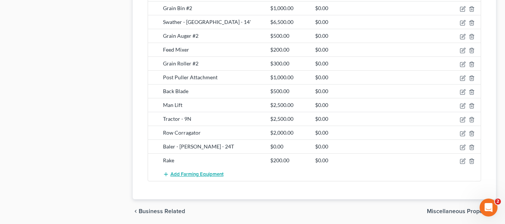
click at [210, 177] on span "Add Farming Equipment" at bounding box center [196, 174] width 53 height 6
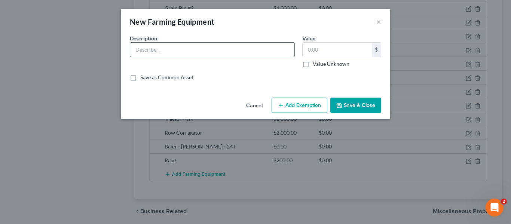
click at [216, 44] on div "Description *" at bounding box center [212, 50] width 172 height 33
click at [215, 49] on input "text" at bounding box center [212, 50] width 164 height 14
type input "Translor - 40'"
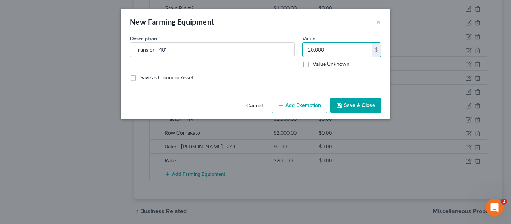
type input "20,000"
click at [363, 106] on button "Save & Close" at bounding box center [355, 106] width 51 height 16
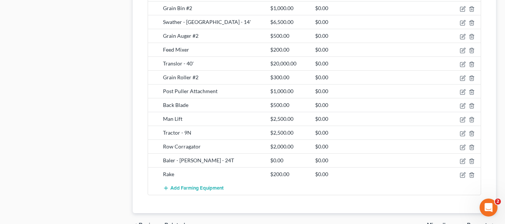
click at [182, 188] on span "Add Farming Equipment" at bounding box center [196, 188] width 53 height 6
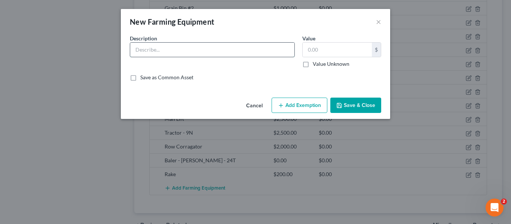
click at [203, 52] on input "text" at bounding box center [212, 50] width 164 height 14
type input "Skid Loader - [GEOGRAPHIC_DATA] - 334"
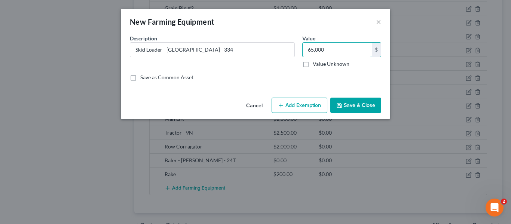
type input "65,000"
click at [360, 107] on button "Save & Close" at bounding box center [355, 106] width 51 height 16
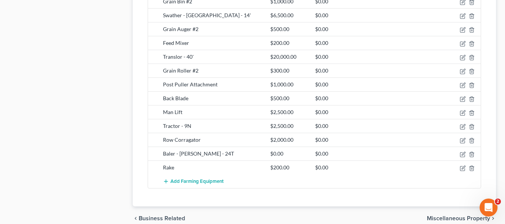
scroll to position [713, 0]
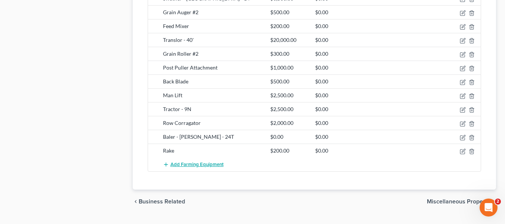
click at [173, 163] on span "Add Farming Equipment" at bounding box center [196, 164] width 53 height 6
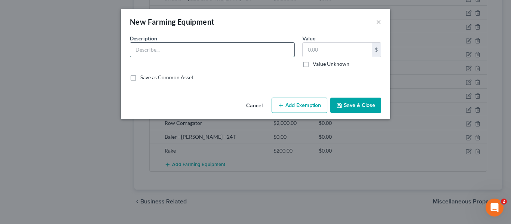
click at [200, 49] on input "text" at bounding box center [212, 50] width 164 height 14
type input "Tractor - Case IH - 7020"
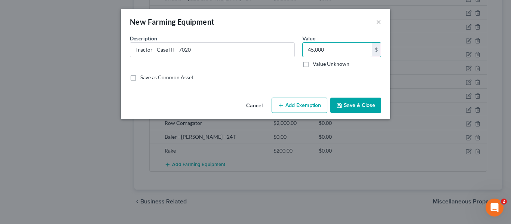
type input "45,000"
click at [359, 106] on button "Save & Close" at bounding box center [355, 106] width 51 height 16
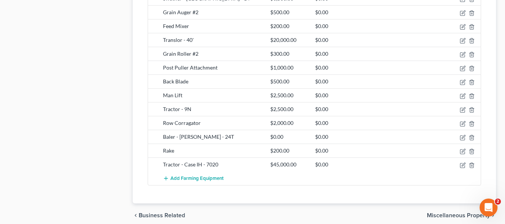
click at [179, 175] on span "Add Farming Equipment" at bounding box center [196, 178] width 53 height 6
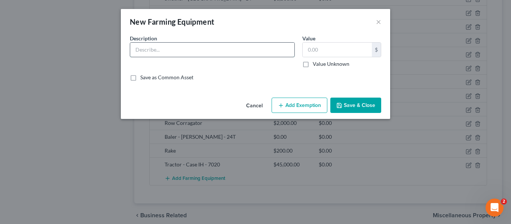
click at [203, 44] on input "text" at bounding box center [212, 50] width 164 height 14
type input "Planter - Case - 6 Row"
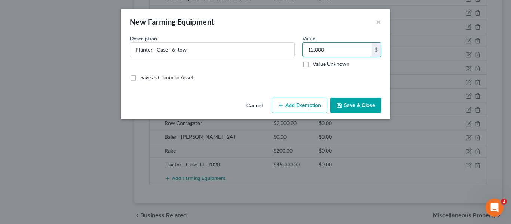
type input "12,000"
click at [348, 106] on button "Save & Close" at bounding box center [355, 106] width 51 height 16
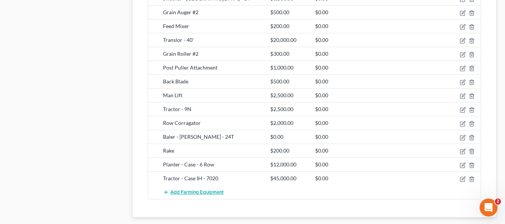
click at [185, 197] on button "Add Farming Equipment" at bounding box center [193, 192] width 61 height 14
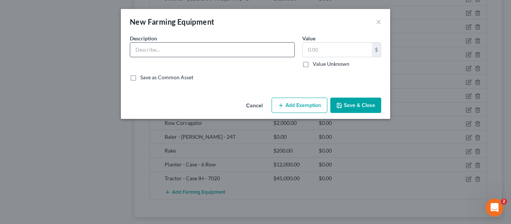
click at [216, 51] on input "text" at bounding box center [212, 50] width 164 height 14
type input "Swather - [PERSON_NAME] - 12'"
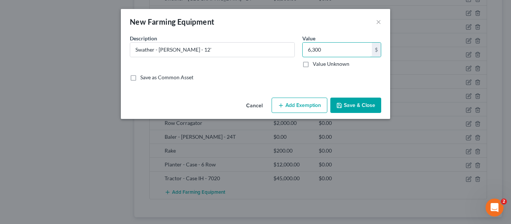
type input "6,300"
click at [361, 103] on button "Save & Close" at bounding box center [355, 106] width 51 height 16
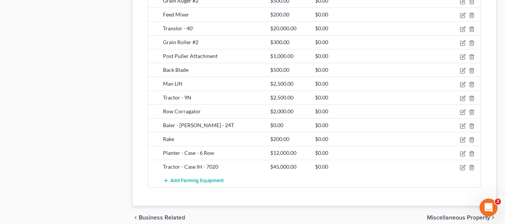
scroll to position [772, 0]
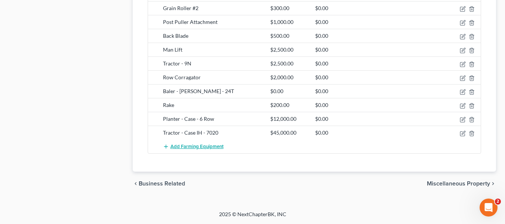
click at [193, 147] on span "Add Farming Equipment" at bounding box center [196, 147] width 53 height 6
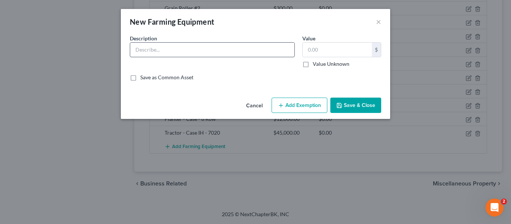
click at [188, 51] on input "text" at bounding box center [212, 50] width 164 height 14
type input "Combine #1 - [PERSON_NAME] - 95"
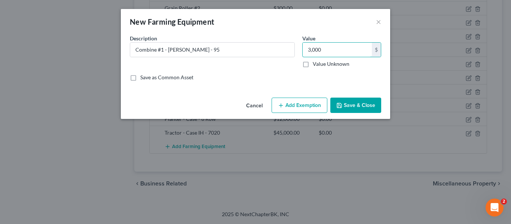
type input "3,000"
click at [354, 105] on button "Save & Close" at bounding box center [355, 106] width 51 height 16
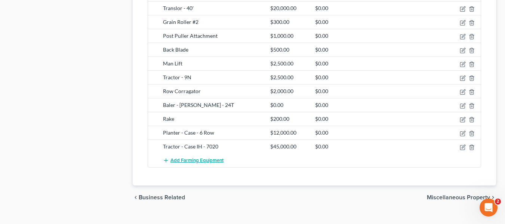
click at [176, 161] on span "Add Farming Equipment" at bounding box center [196, 160] width 53 height 6
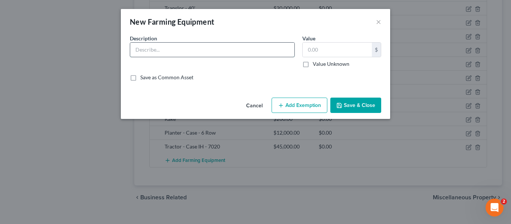
click at [189, 46] on input "text" at bounding box center [212, 50] width 164 height 14
type input "Combine #2 - [PERSON_NAME] - 95"
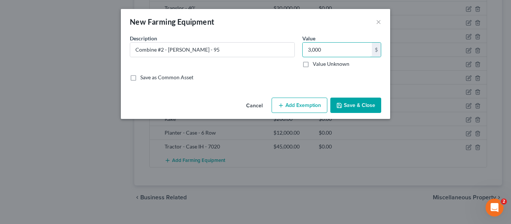
type input "3,000"
click at [363, 103] on button "Save & Close" at bounding box center [355, 106] width 51 height 16
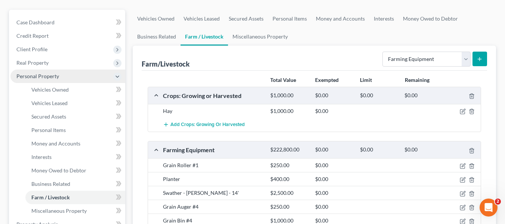
scroll to position [99, 0]
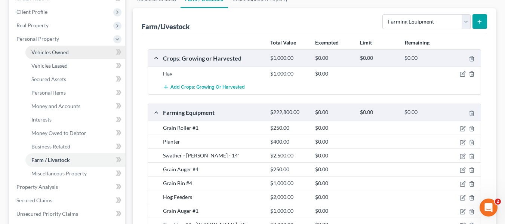
click at [71, 53] on link "Vehicles Owned" at bounding box center [75, 52] width 100 height 13
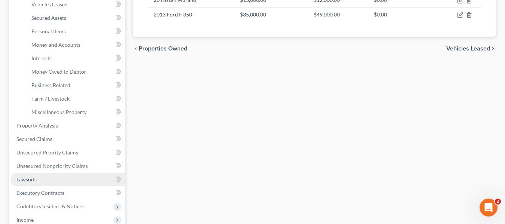
scroll to position [187, 0]
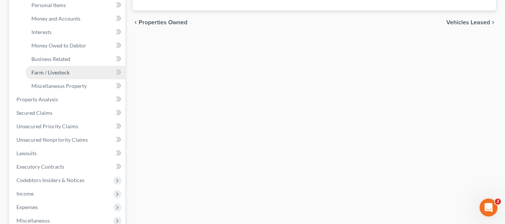
click at [63, 73] on span "Farm / Livestock" at bounding box center [50, 72] width 38 height 6
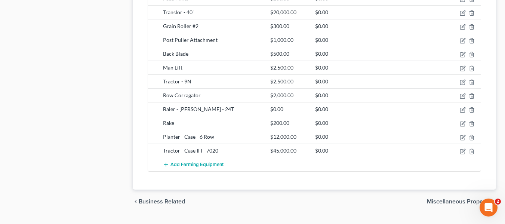
scroll to position [785, 0]
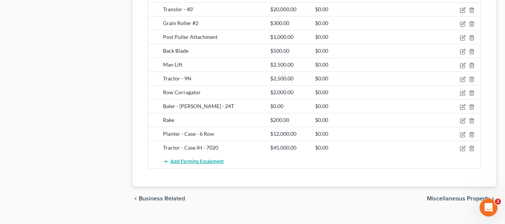
click at [180, 162] on span "Add Farming Equipment" at bounding box center [196, 161] width 53 height 6
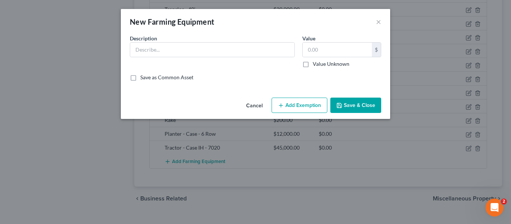
click at [201, 41] on div "Description *" at bounding box center [212, 50] width 172 height 33
click at [197, 46] on input "text" at bounding box center [212, 50] width 164 height 14
click at [203, 44] on input "text" at bounding box center [212, 50] width 164 height 14
type input "Dump Truck - GMC - 3500"
type input "2,000"
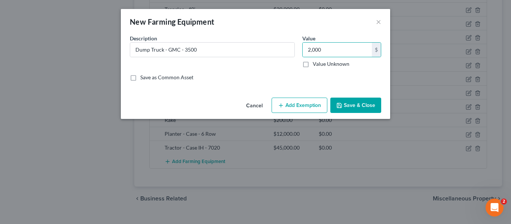
click at [345, 104] on button "Save & Close" at bounding box center [355, 106] width 51 height 16
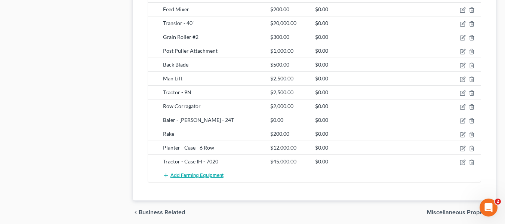
click at [191, 173] on span "Add Farming Equipment" at bounding box center [196, 175] width 53 height 6
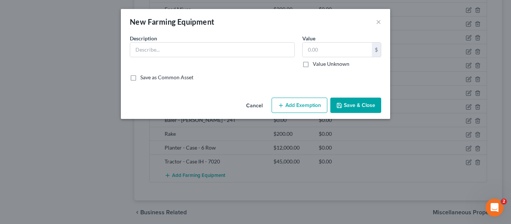
click at [195, 42] on div "Description *" at bounding box center [212, 50] width 172 height 33
click at [187, 55] on input "text" at bounding box center [212, 50] width 164 height 14
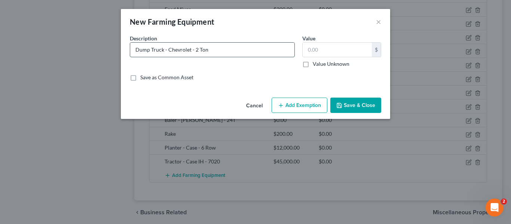
type input "Dump Truck - Chevrolet - 2 Ton"
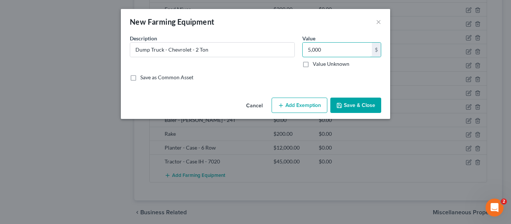
type input "5,000"
drag, startPoint x: 361, startPoint y: 102, endPoint x: 354, endPoint y: 98, distance: 8.2
click at [361, 102] on button "Save & Close" at bounding box center [355, 106] width 51 height 16
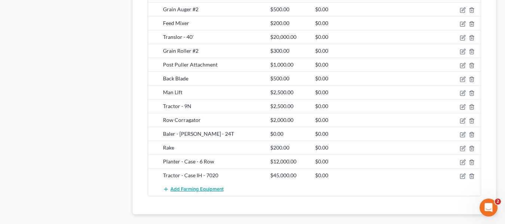
click at [177, 189] on span "Add Farming Equipment" at bounding box center [196, 189] width 53 height 6
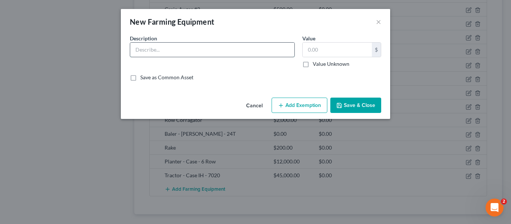
drag, startPoint x: 201, startPoint y: 47, endPoint x: 205, endPoint y: 46, distance: 4.6
click at [201, 47] on input "text" at bounding box center [212, 50] width 164 height 14
type input "Pickup - Ford - 3/4 Ton"
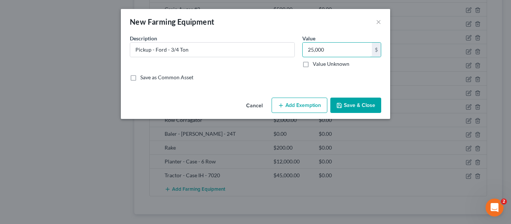
type input "25,000"
click at [346, 110] on button "Save & Close" at bounding box center [355, 106] width 51 height 16
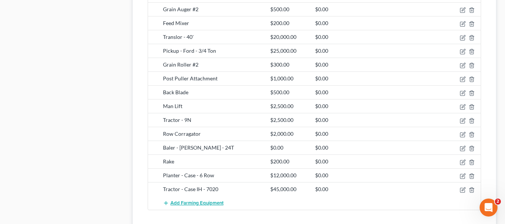
click at [175, 204] on span "Add Farming Equipment" at bounding box center [196, 203] width 53 height 6
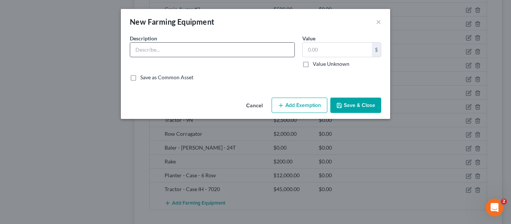
click at [179, 54] on input "text" at bounding box center [212, 50] width 164 height 14
type input "Semi - Ford - 7000"
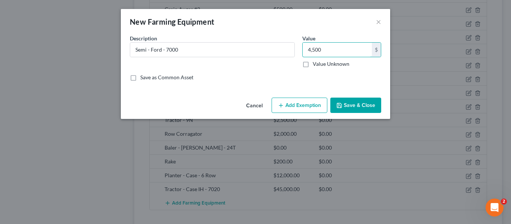
type input "4,500"
click at [279, 34] on div "New Farming Equipment ×" at bounding box center [255, 21] width 269 height 25
click at [359, 104] on button "Save & Close" at bounding box center [355, 106] width 51 height 16
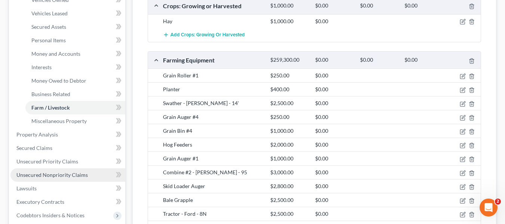
scroll to position [75, 0]
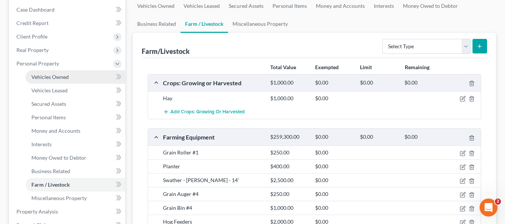
click at [52, 77] on span "Vehicles Owned" at bounding box center [49, 77] width 37 height 6
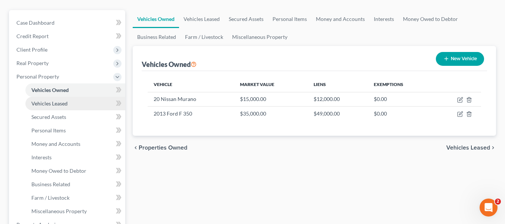
scroll to position [75, 0]
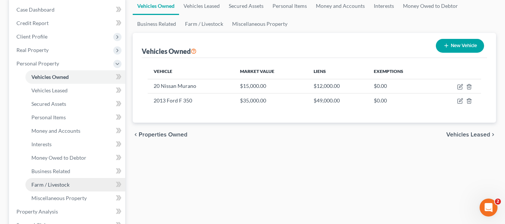
click at [61, 178] on link "Farm / Livestock" at bounding box center [75, 184] width 100 height 13
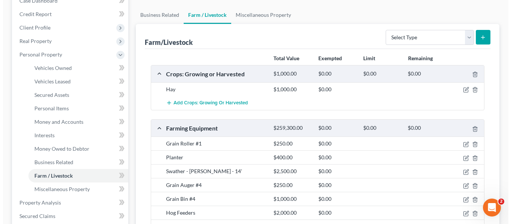
scroll to position [70, 0]
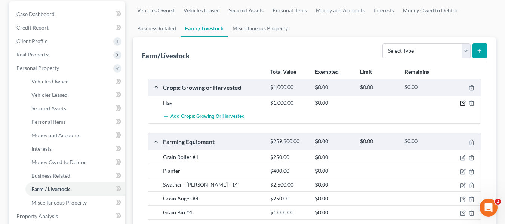
click at [463, 102] on icon "button" at bounding box center [463, 102] width 3 height 3
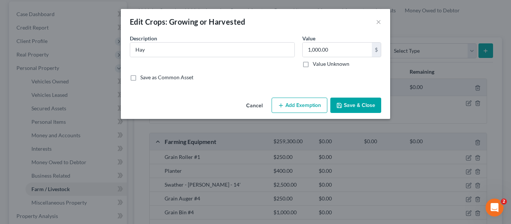
click at [314, 103] on button "Add Exemption" at bounding box center [299, 106] width 56 height 16
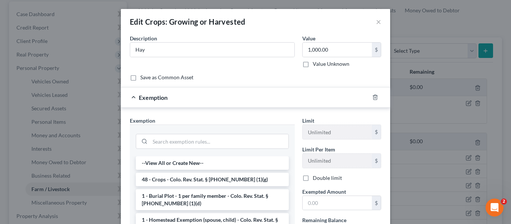
scroll to position [37, 0]
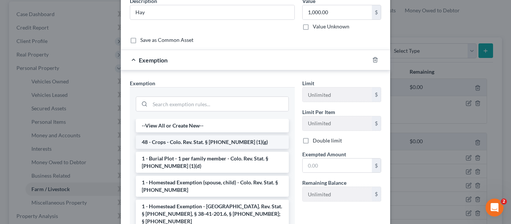
click at [182, 145] on li "48 - Crops - Colo. Rev. Stat. § [PHONE_NUMBER] (1)(g)" at bounding box center [212, 141] width 153 height 13
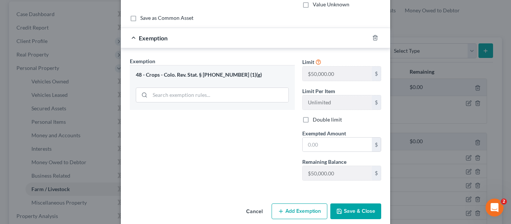
scroll to position [70, 0]
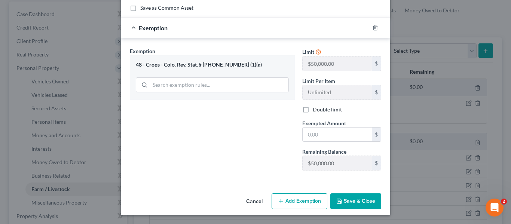
click at [350, 202] on button "Save & Close" at bounding box center [355, 201] width 51 height 16
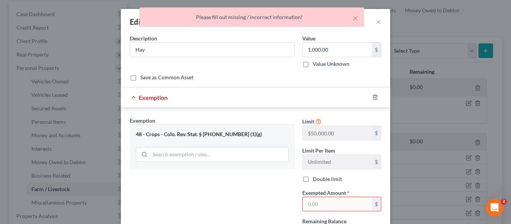
scroll to position [37, 0]
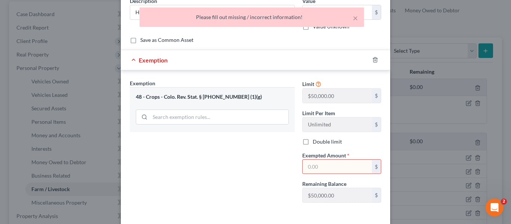
click at [329, 168] on input "text" at bounding box center [336, 167] width 69 height 14
click at [280, 161] on div "Exemption Set must be selected for CA. Exemption * 48 - Crops - Colo. Rev. Stat…" at bounding box center [212, 143] width 172 height 129
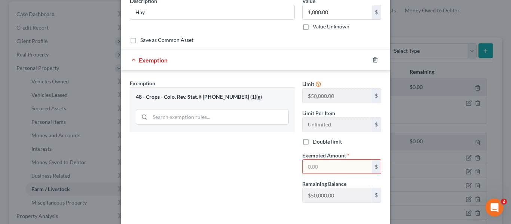
click at [333, 167] on input "text" at bounding box center [336, 167] width 69 height 14
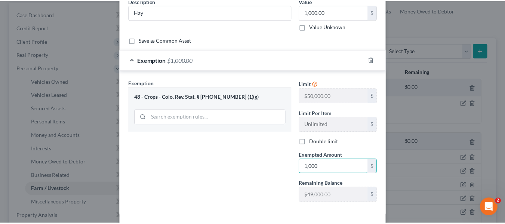
scroll to position [70, 0]
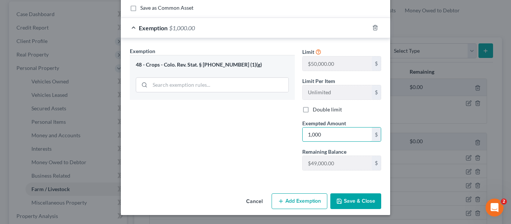
type input "1,000"
click at [347, 196] on button "Save & Close" at bounding box center [355, 201] width 51 height 16
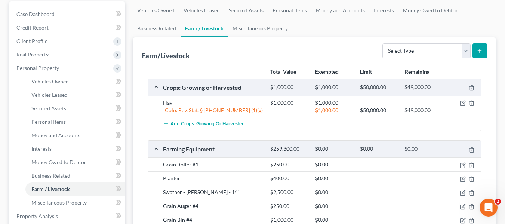
click at [291, 53] on div "Farm/Livestock Select Type Animals & Livestock Crops: Growing or Harvested Farm…" at bounding box center [314, 49] width 345 height 25
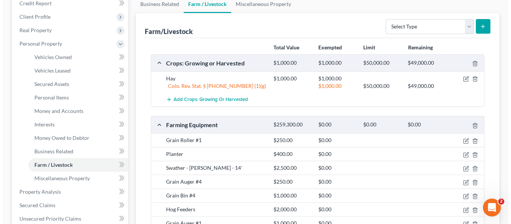
scroll to position [108, 0]
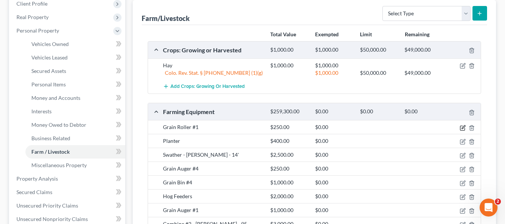
click at [460, 128] on icon "button" at bounding box center [463, 128] width 6 height 6
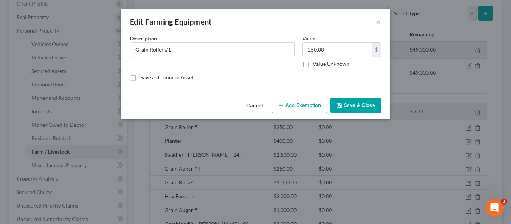
click at [296, 105] on button "Add Exemption" at bounding box center [299, 106] width 56 height 16
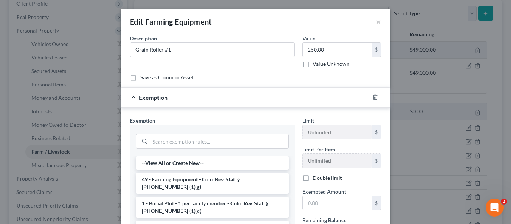
scroll to position [37, 0]
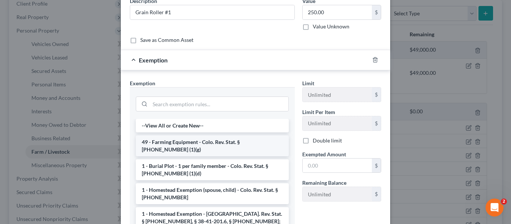
click at [196, 144] on li "49 - Farming Equipment - Colo. Rev. Stat. § [PHONE_NUMBER] (1)(g)" at bounding box center [212, 145] width 153 height 21
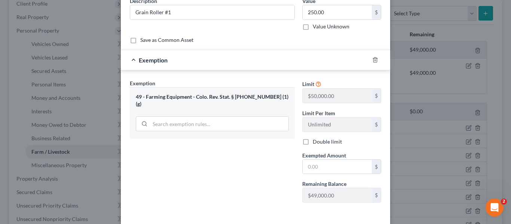
scroll to position [70, 0]
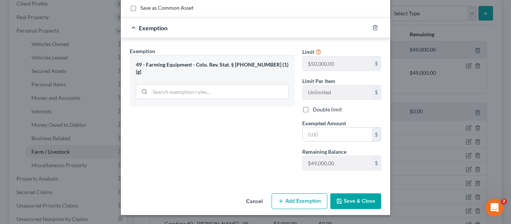
click at [356, 202] on button "Save & Close" at bounding box center [355, 201] width 51 height 16
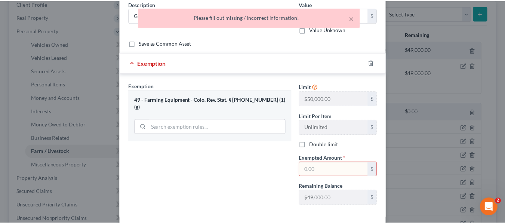
scroll to position [0, 0]
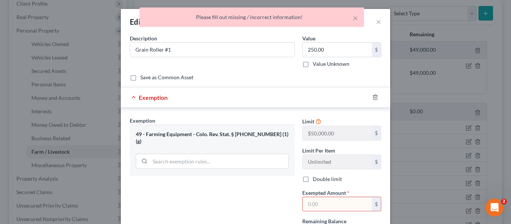
click at [373, 22] on div "× Please fill out missing / incorrect information!" at bounding box center [251, 18] width 511 height 23
click at [376, 23] on div "× Please fill out missing / incorrect information!" at bounding box center [251, 18] width 511 height 23
click at [353, 18] on button "×" at bounding box center [354, 17] width 5 height 9
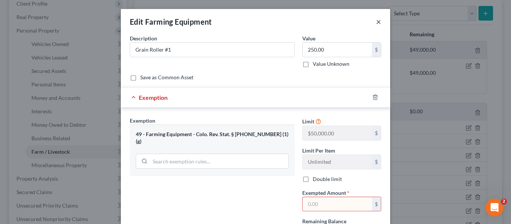
click at [376, 22] on button "×" at bounding box center [378, 21] width 5 height 9
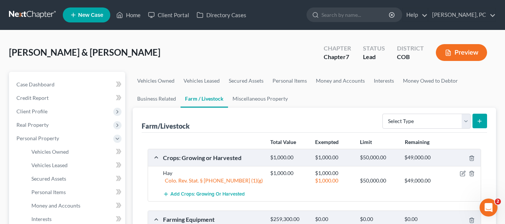
click at [247, 52] on div "[PERSON_NAME] & [PERSON_NAME] Upgraded Chapter Chapter 7 Status Lead District C…" at bounding box center [252, 55] width 487 height 33
